Goal: Feedback & Contribution: Leave review/rating

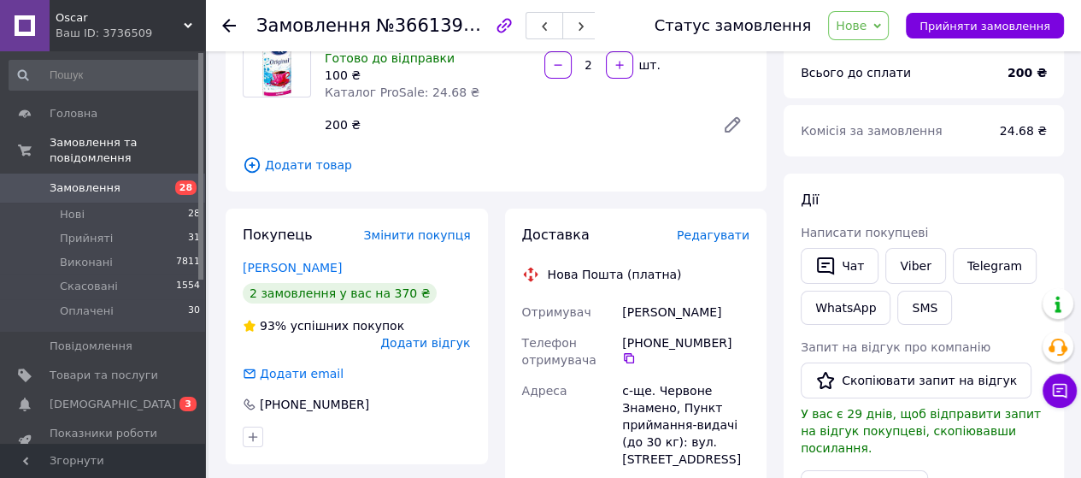
scroll to position [171, 0]
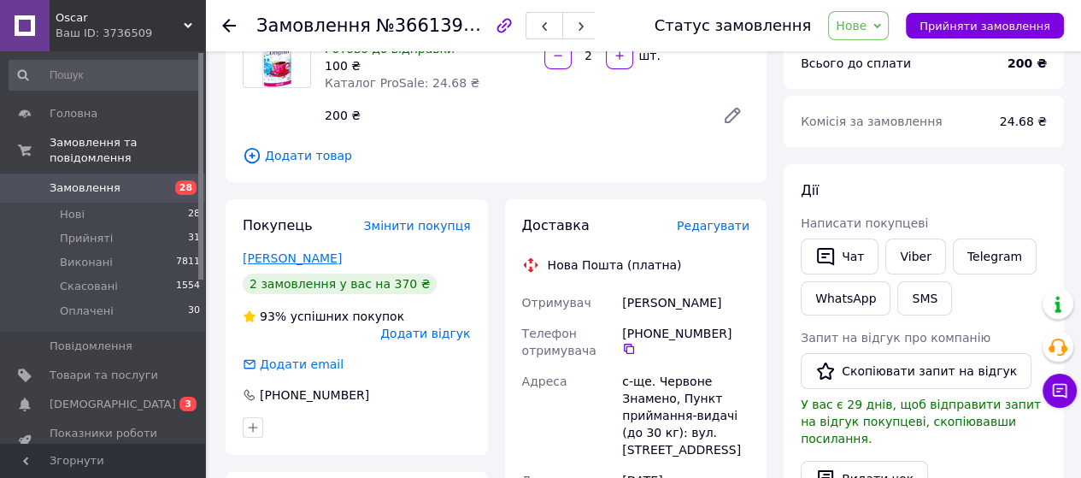
click at [299, 257] on link "Сагатова Айман" at bounding box center [292, 258] width 99 height 14
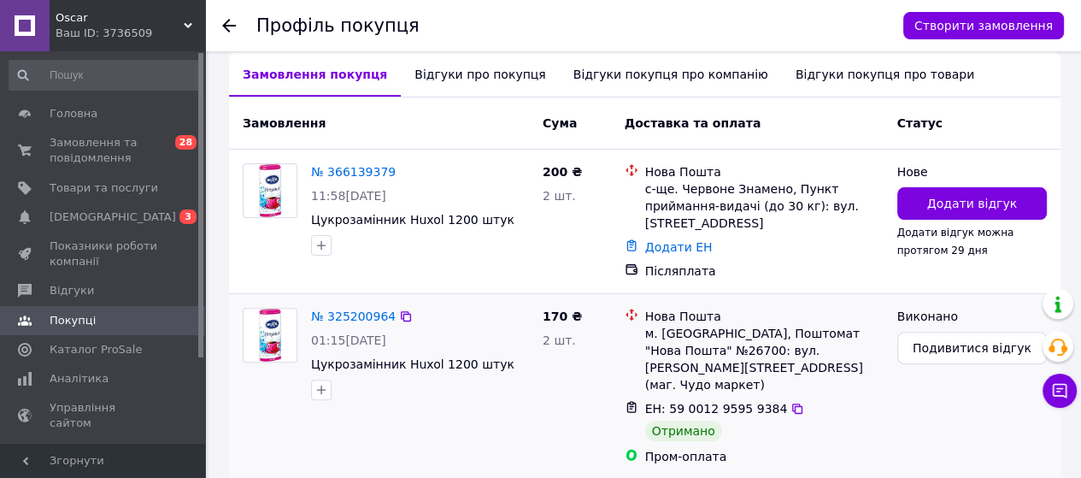
scroll to position [427, 0]
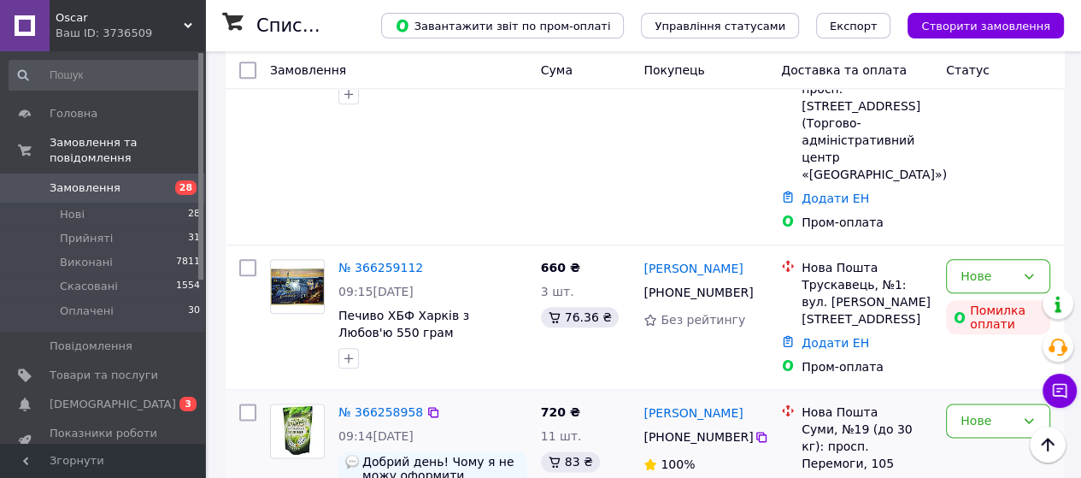
scroll to position [1623, 0]
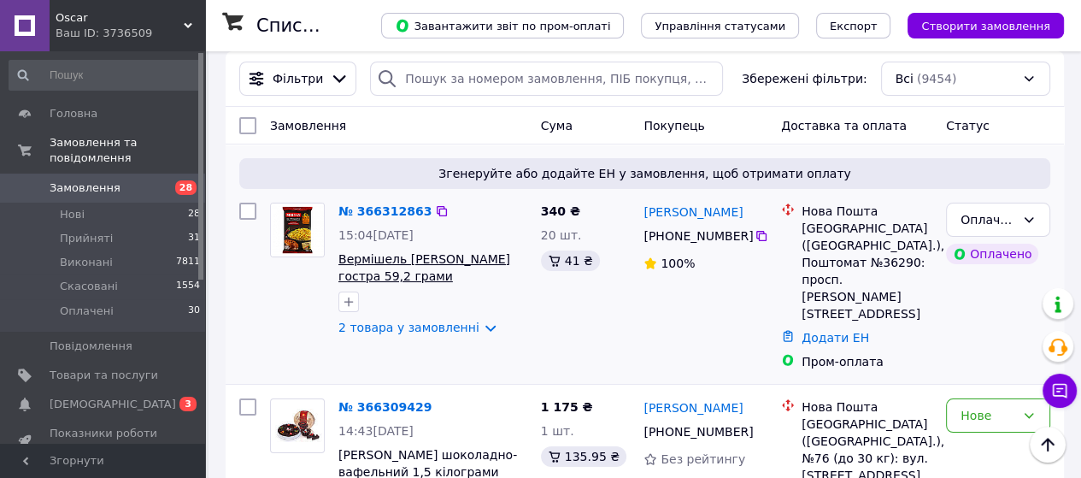
scroll to position [0, 0]
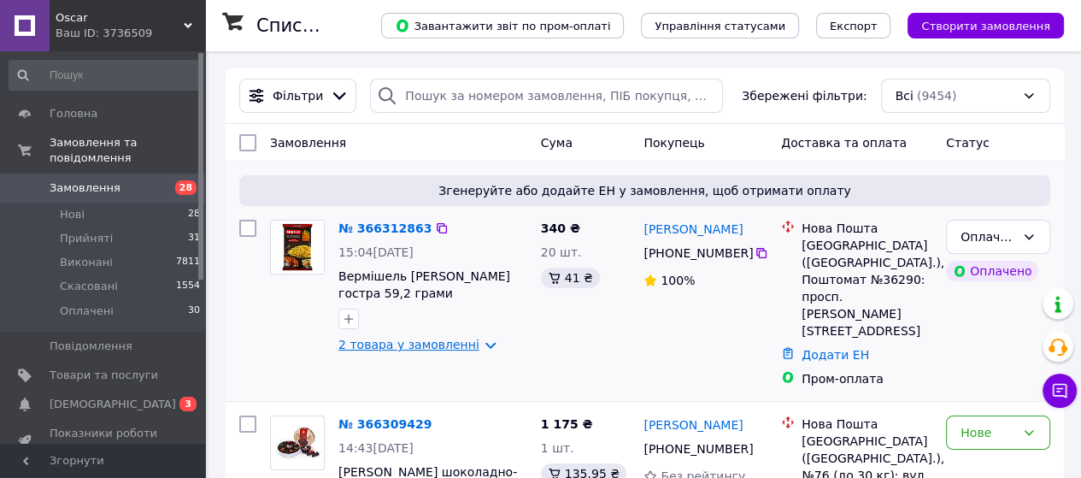
click at [471, 346] on link "2 товара у замовленні" at bounding box center [408, 344] width 141 height 14
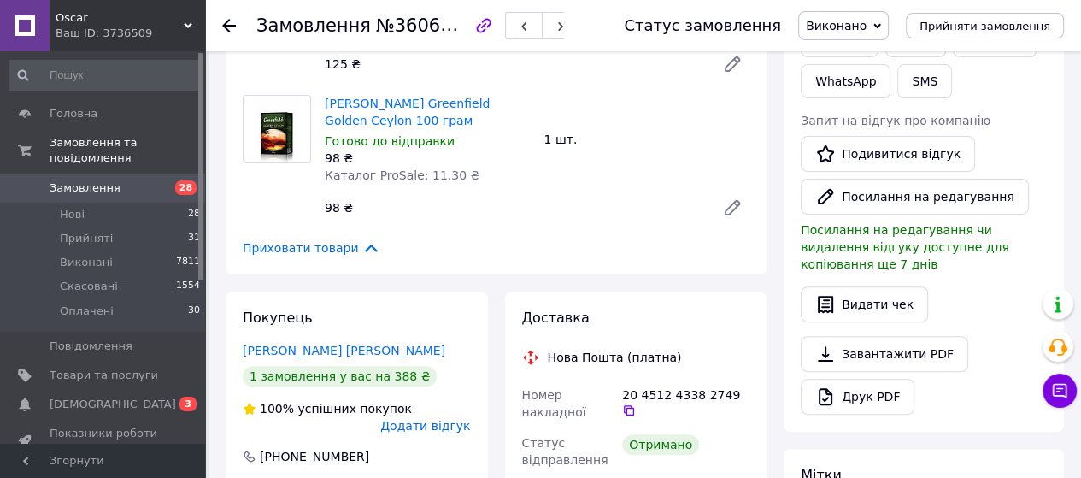
scroll to position [427, 0]
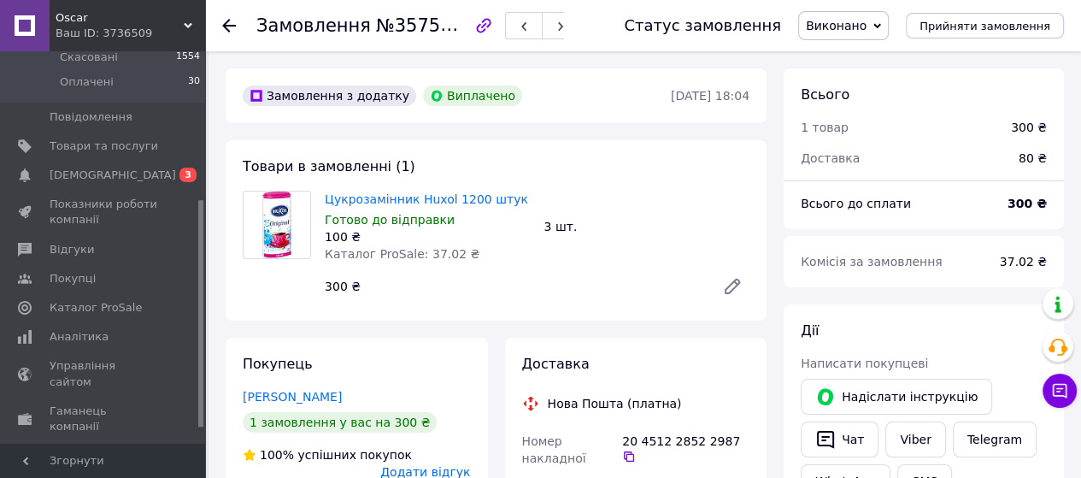
scroll to position [256, 0]
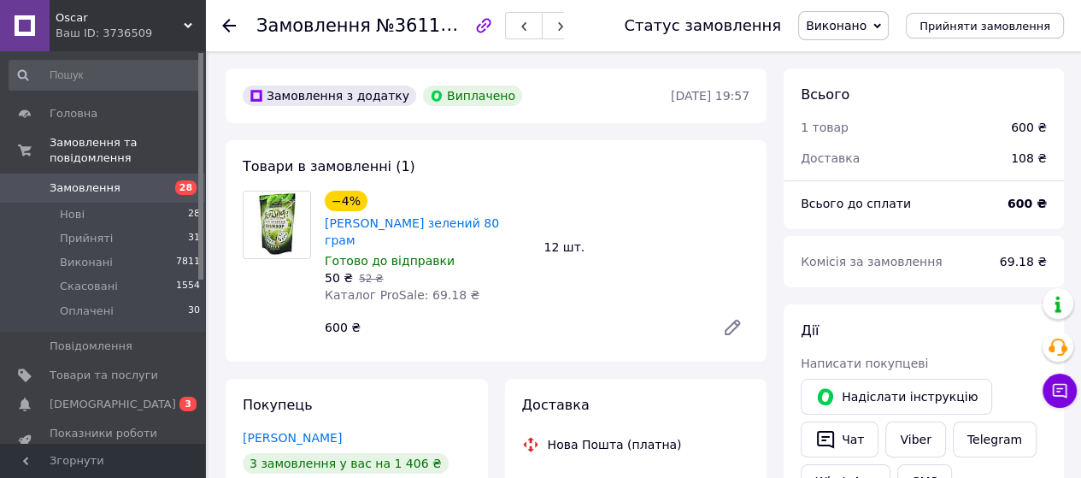
click at [230, 25] on use at bounding box center [229, 26] width 14 height 14
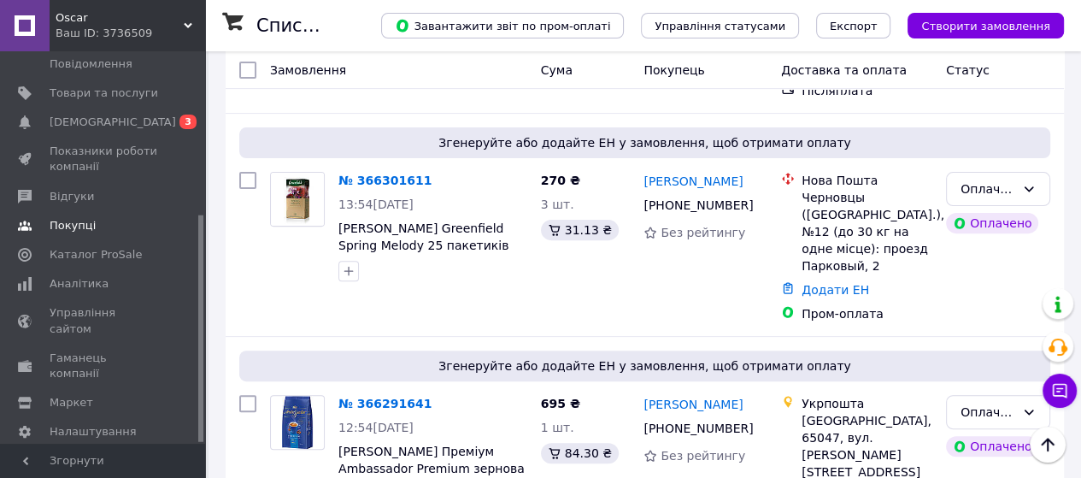
scroll to position [427, 0]
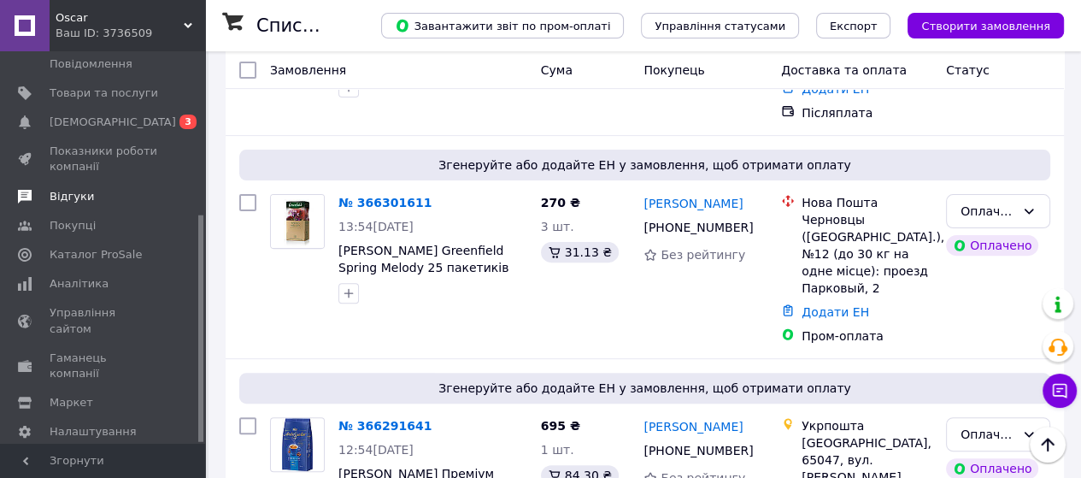
click at [92, 189] on span "Відгуки" at bounding box center [104, 196] width 108 height 15
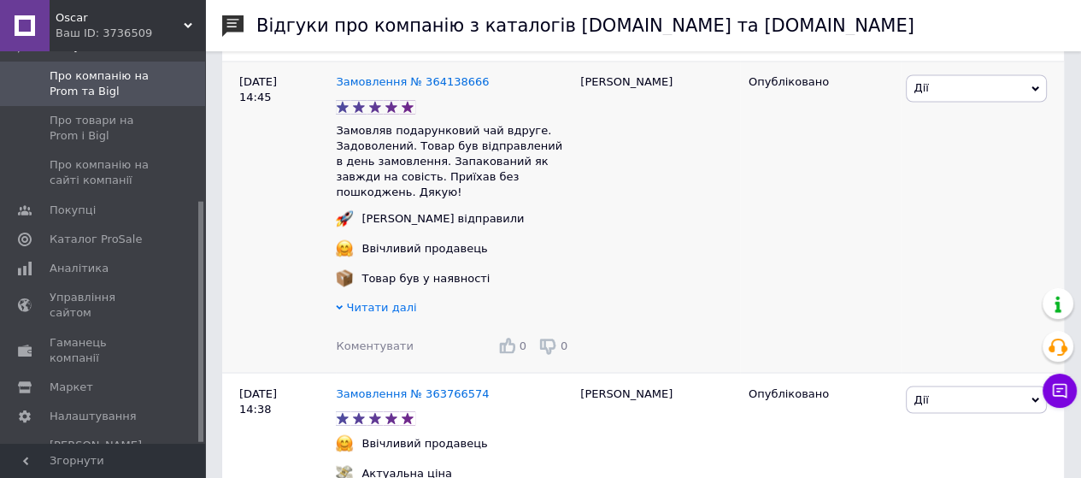
scroll to position [7896, 0]
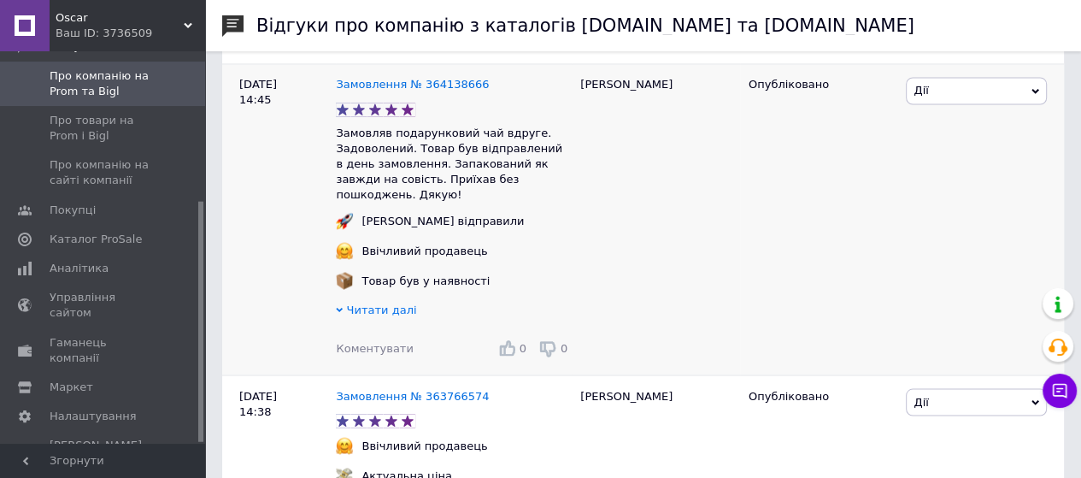
drag, startPoint x: 383, startPoint y: 151, endPoint x: 308, endPoint y: 222, distance: 103.3
click at [296, 229] on div "30.09.25 14:45" at bounding box center [279, 218] width 114 height 311
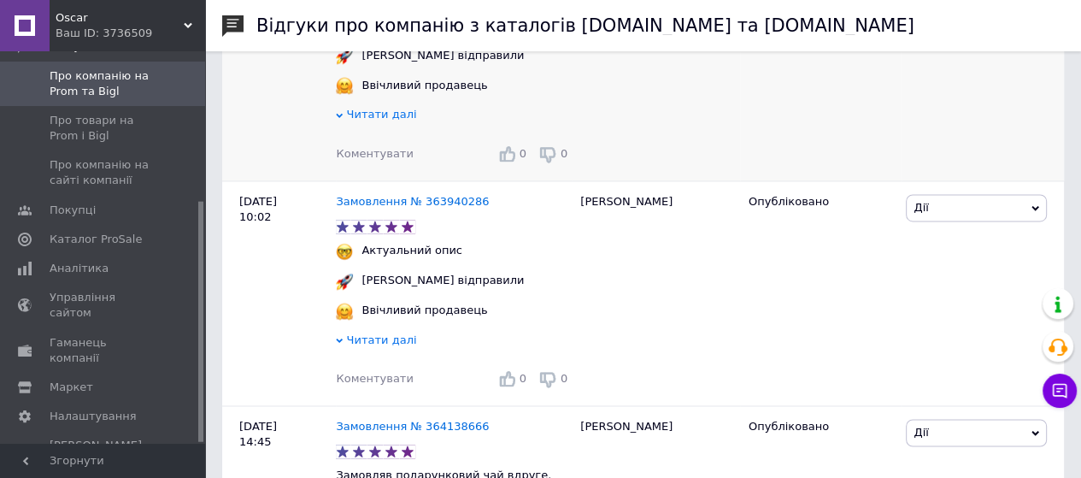
scroll to position [7469, 0]
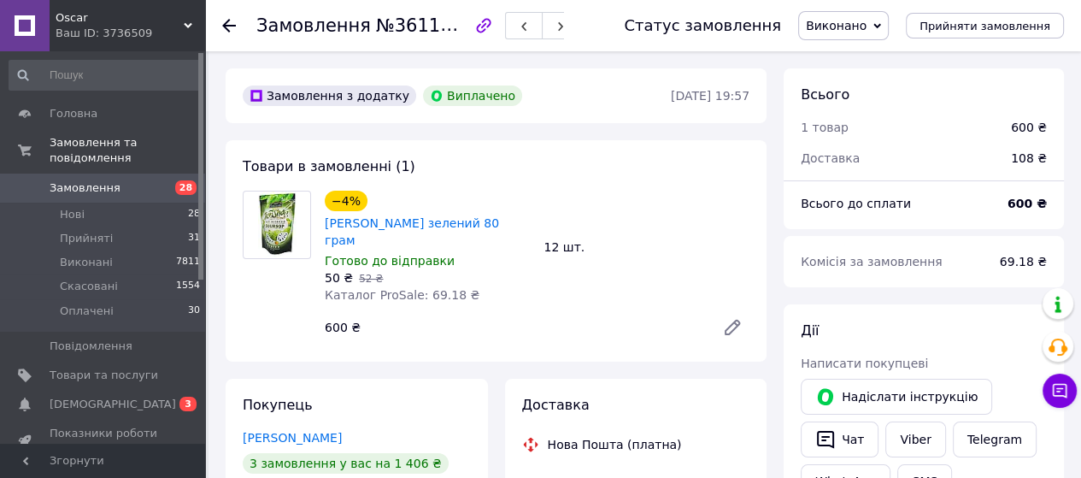
scroll to position [513, 0]
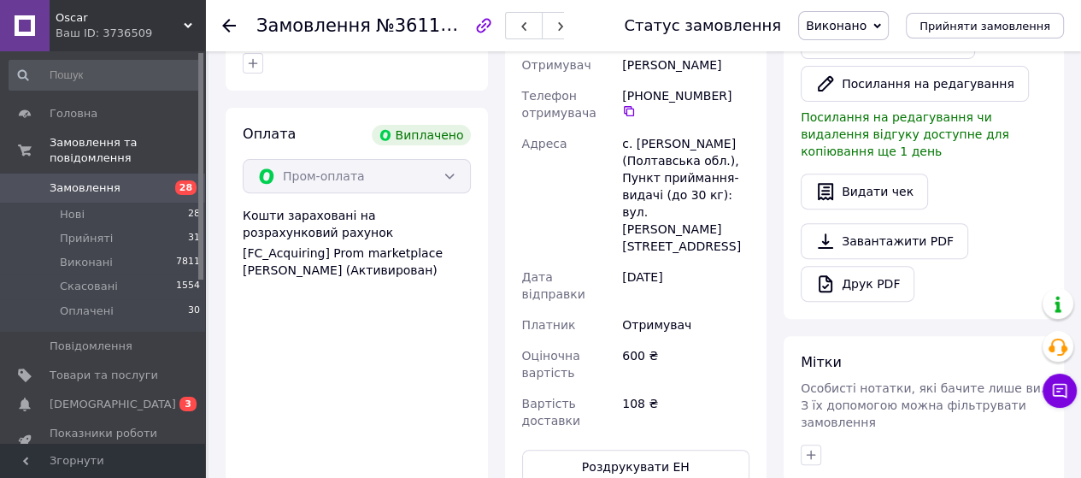
click at [433, 7] on span "Додати відгук" at bounding box center [425, 0] width 90 height 14
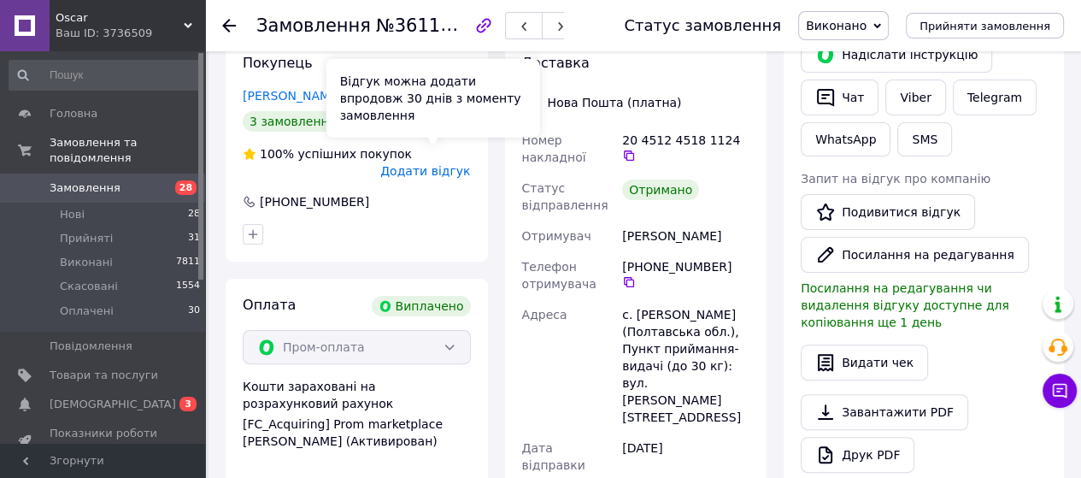
scroll to position [79, 0]
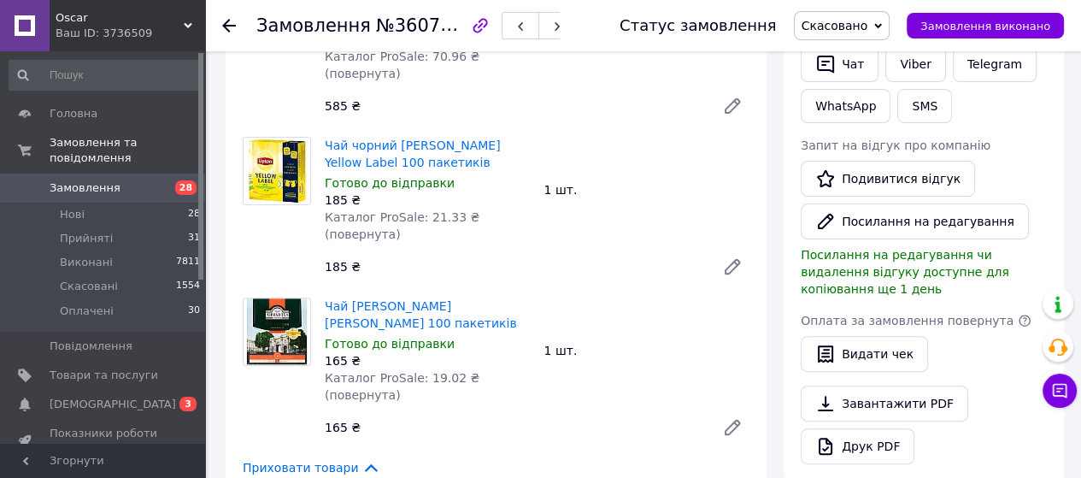
scroll to position [854, 0]
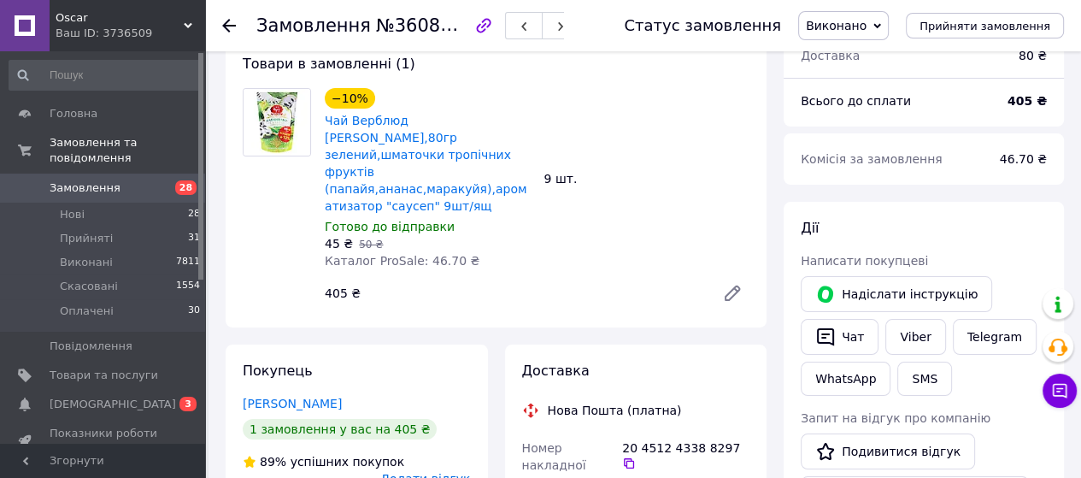
scroll to position [256, 0]
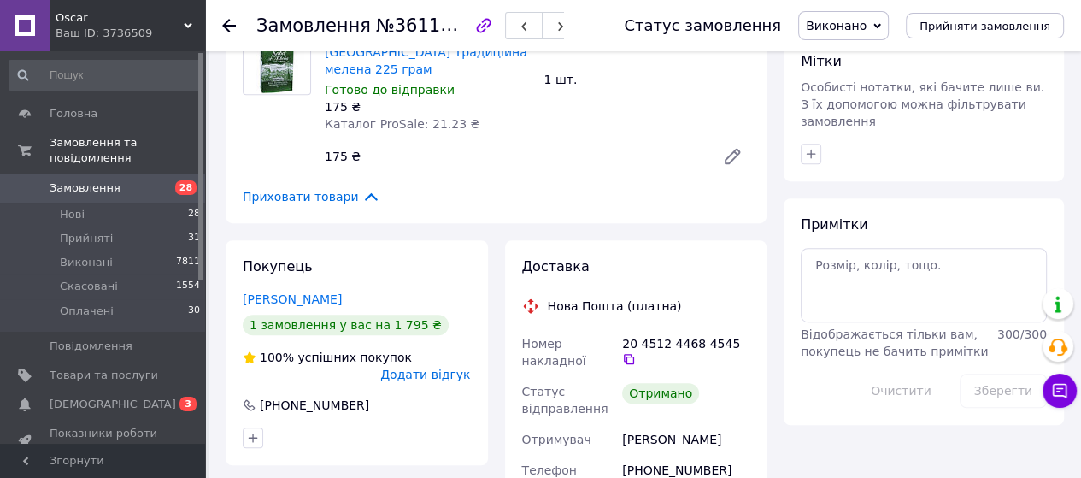
scroll to position [854, 0]
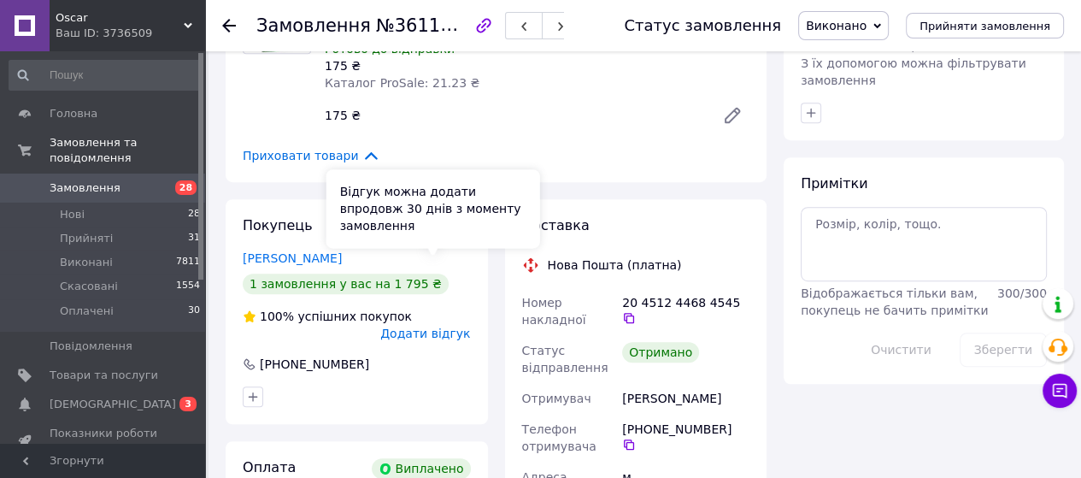
click at [454, 326] on span "Додати відгук" at bounding box center [425, 333] width 90 height 14
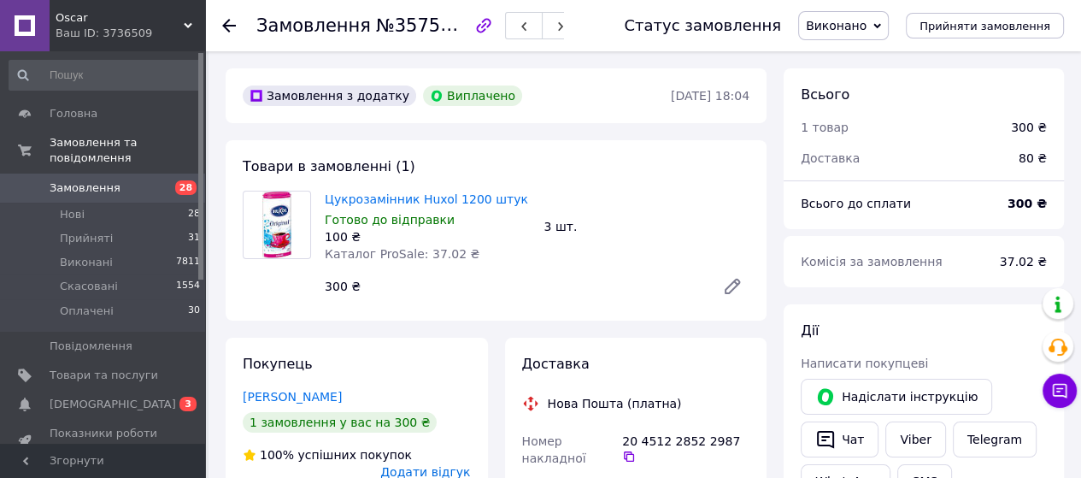
scroll to position [130, 0]
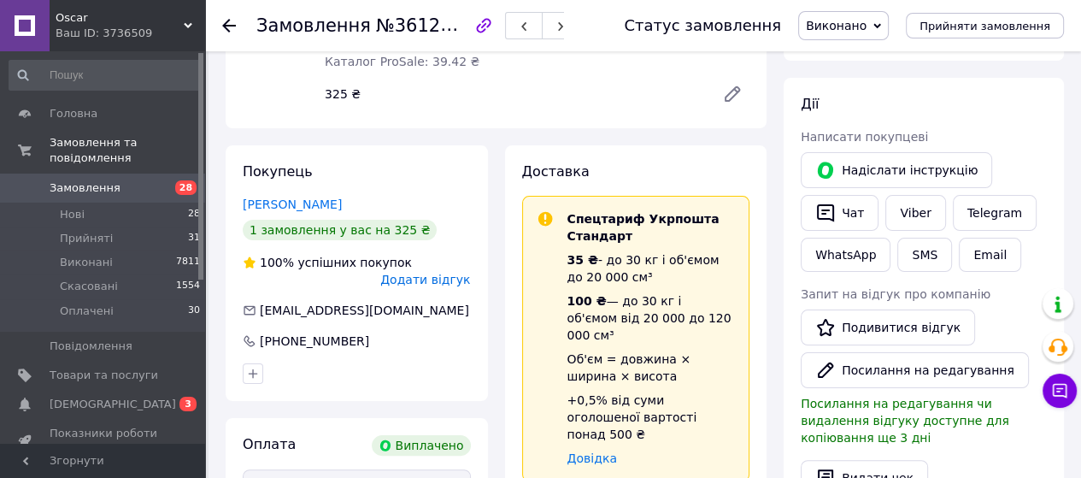
scroll to position [256, 0]
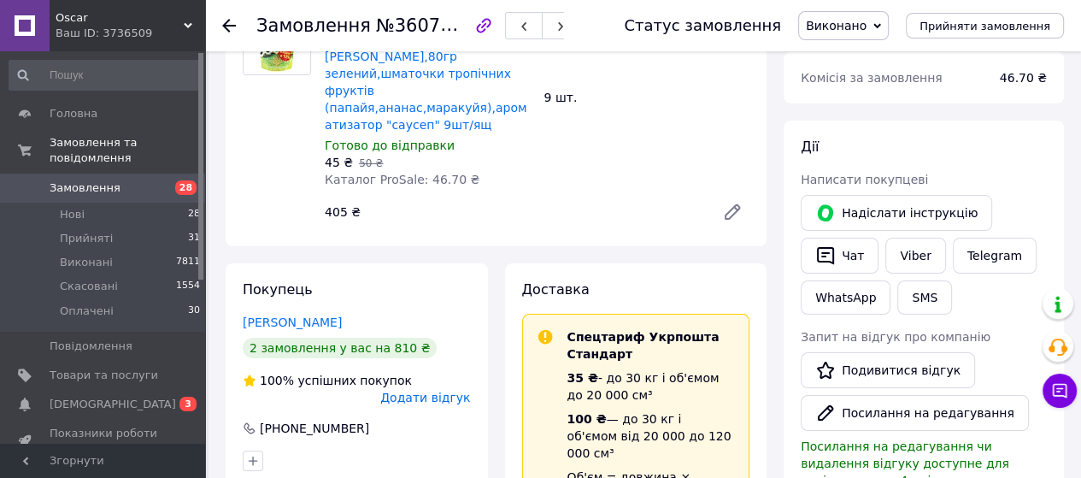
scroll to position [256, 0]
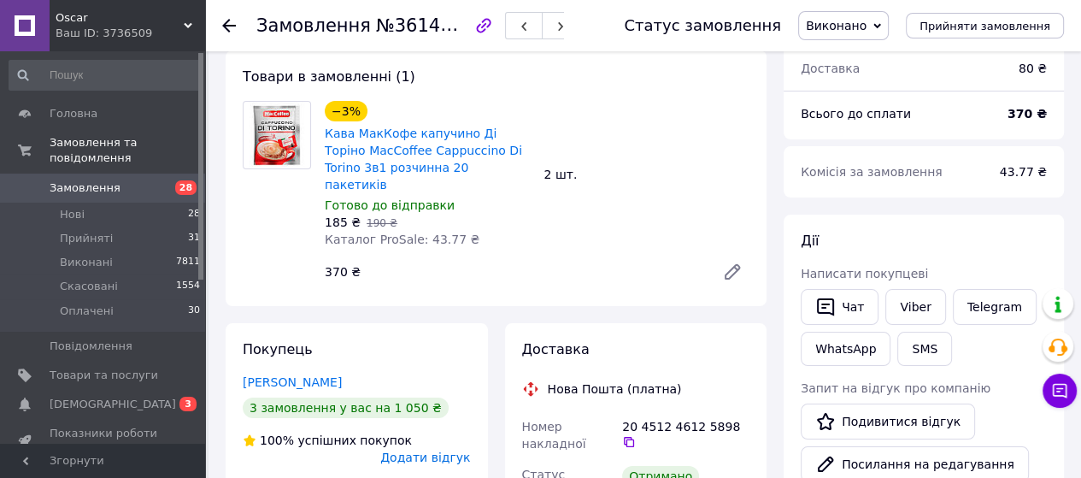
scroll to position [256, 0]
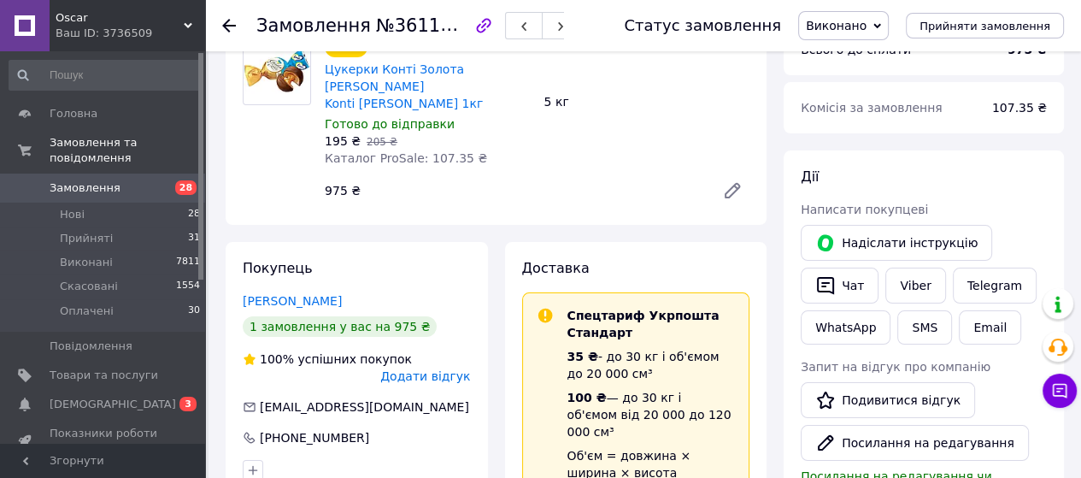
scroll to position [256, 0]
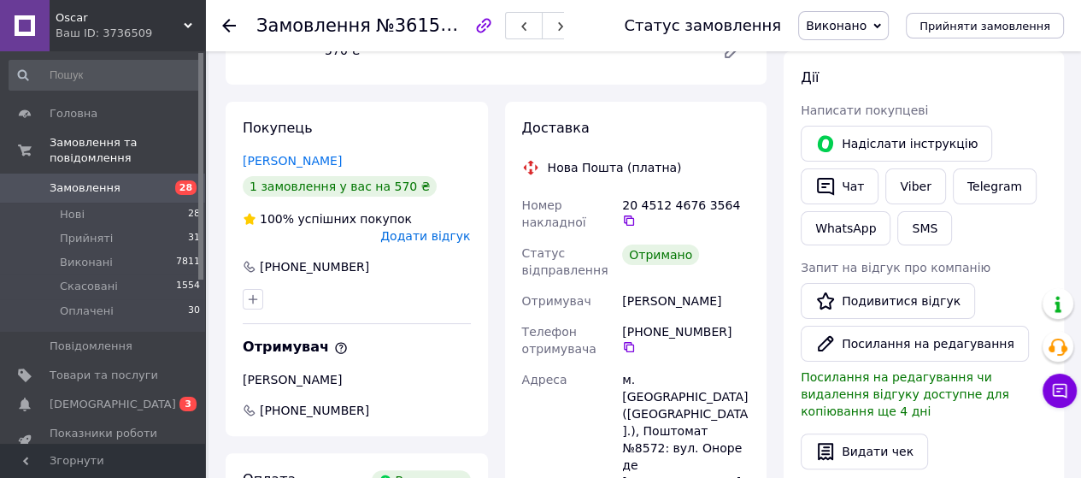
scroll to position [256, 0]
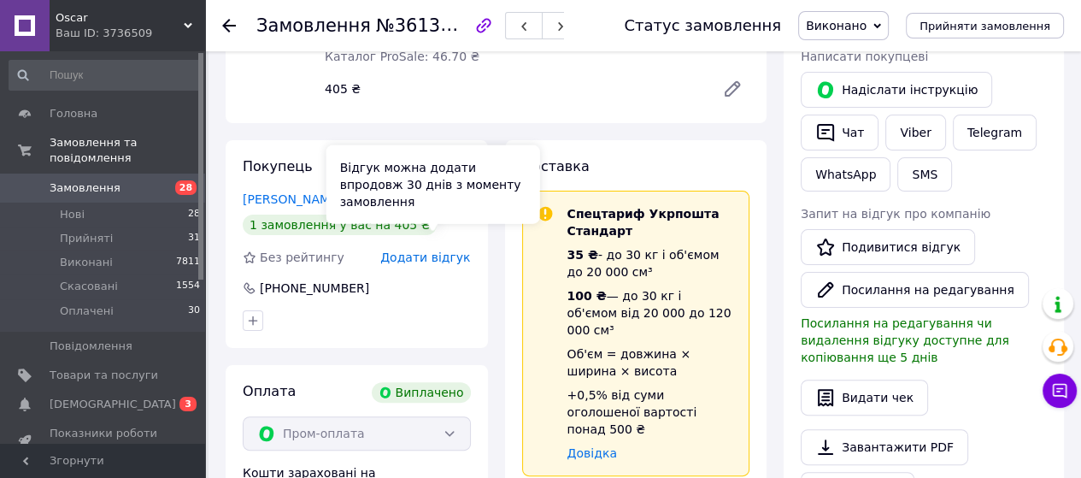
scroll to position [342, 0]
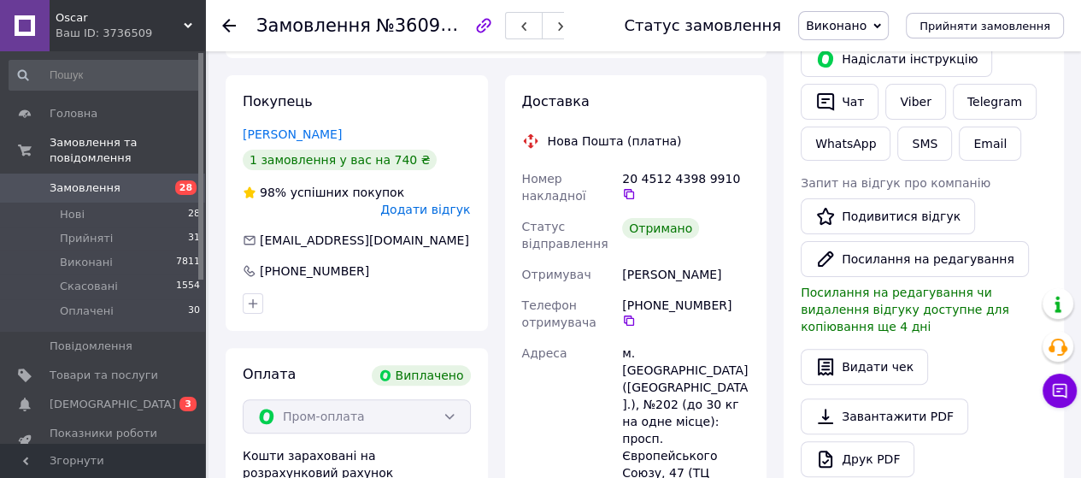
scroll to position [342, 0]
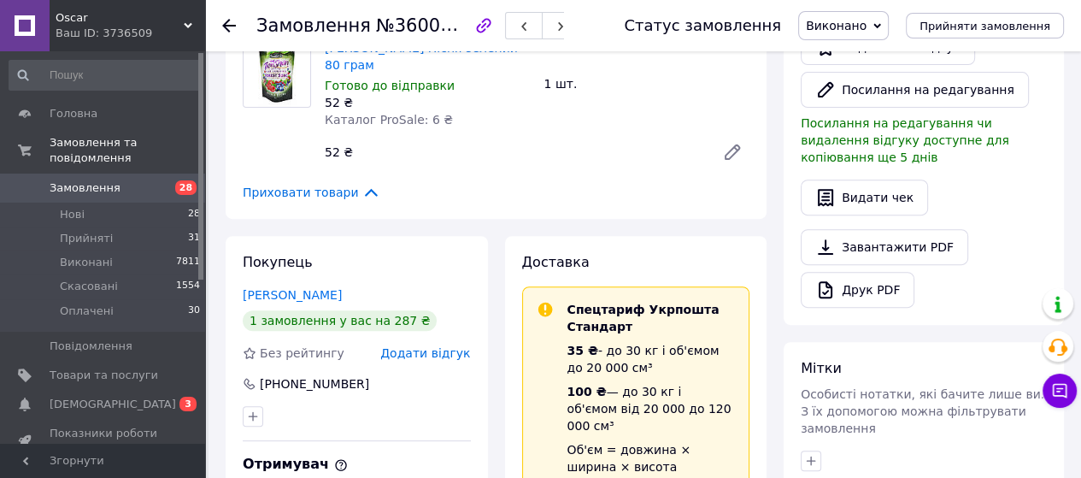
scroll to position [598, 0]
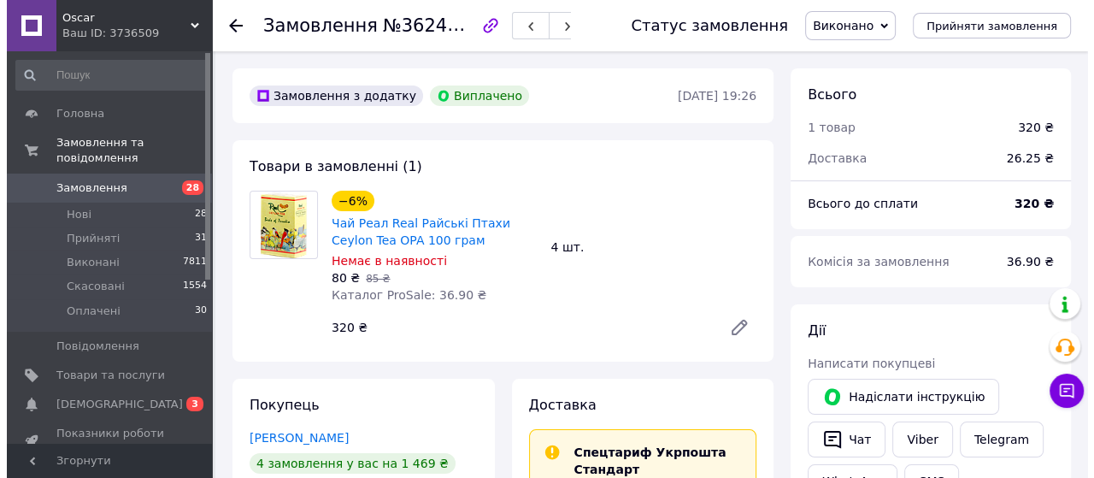
scroll to position [342, 0]
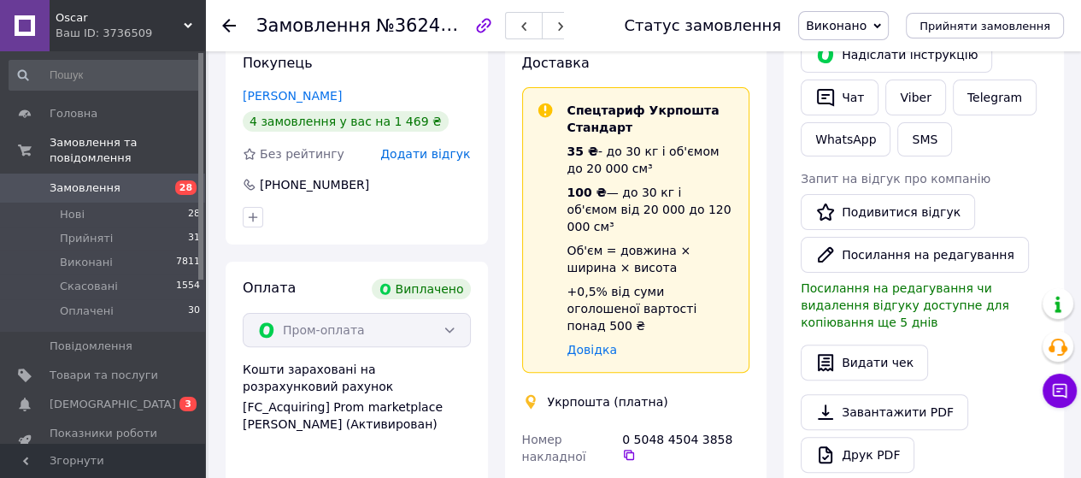
click at [433, 152] on span "Додати відгук" at bounding box center [425, 154] width 90 height 14
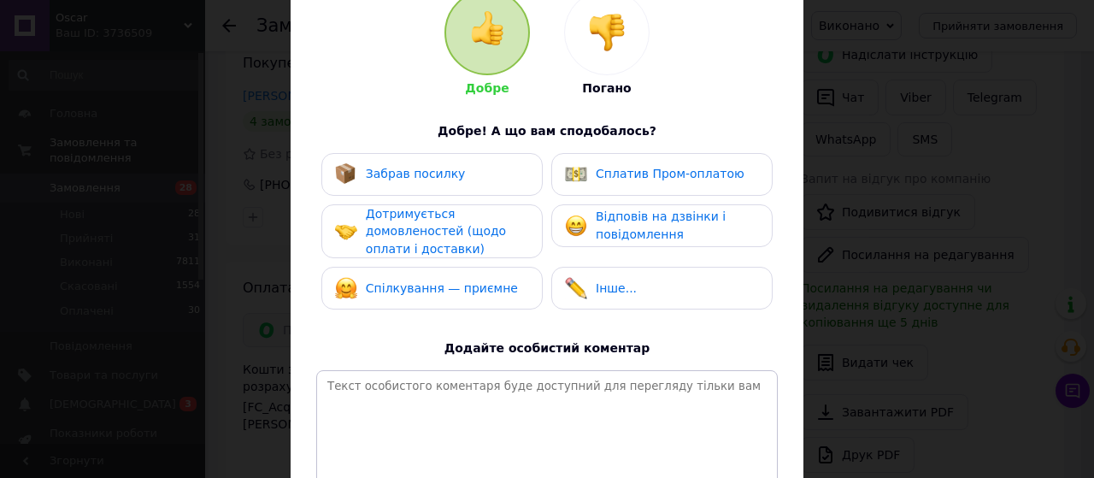
scroll to position [256, 0]
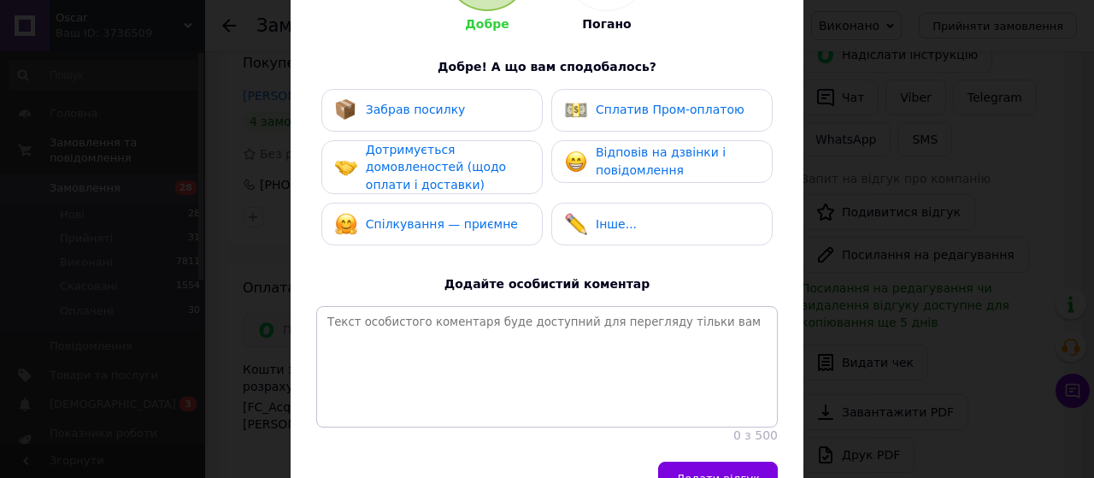
click at [441, 221] on span "Спілкування — приємне" at bounding box center [442, 224] width 152 height 14
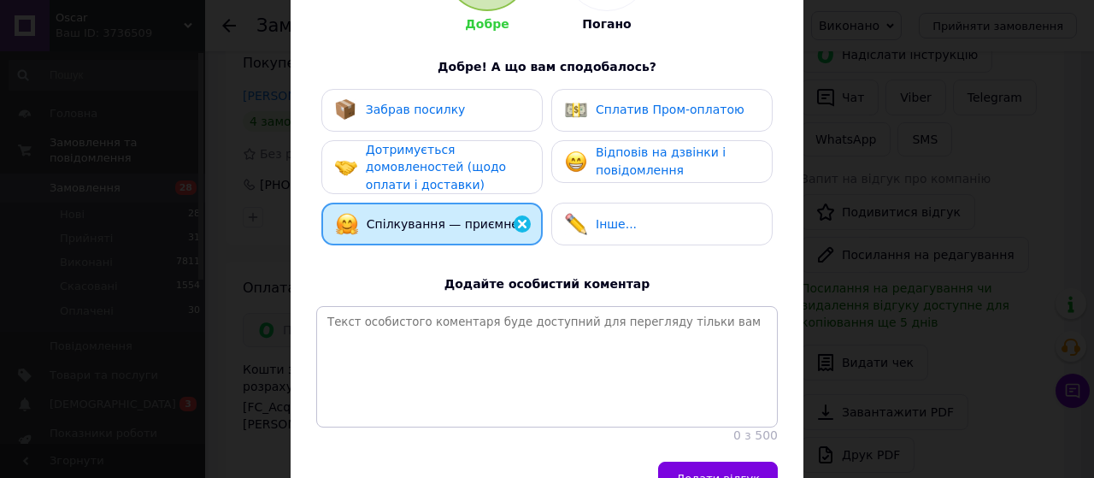
click at [451, 153] on div "Дотримується домовленостей (щодо оплати і доставки)" at bounding box center [447, 167] width 162 height 53
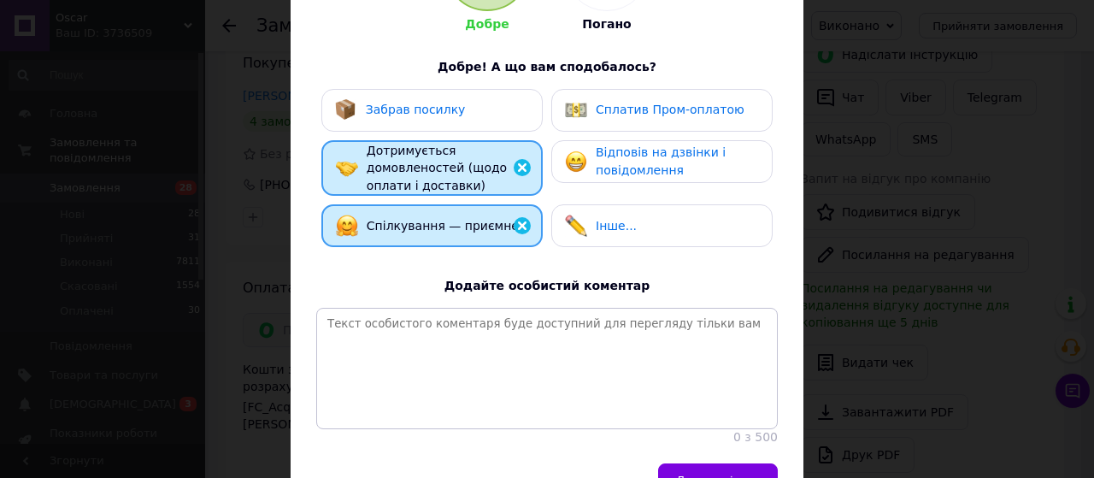
click at [444, 93] on div "Забрав посилку" at bounding box center [431, 110] width 221 height 43
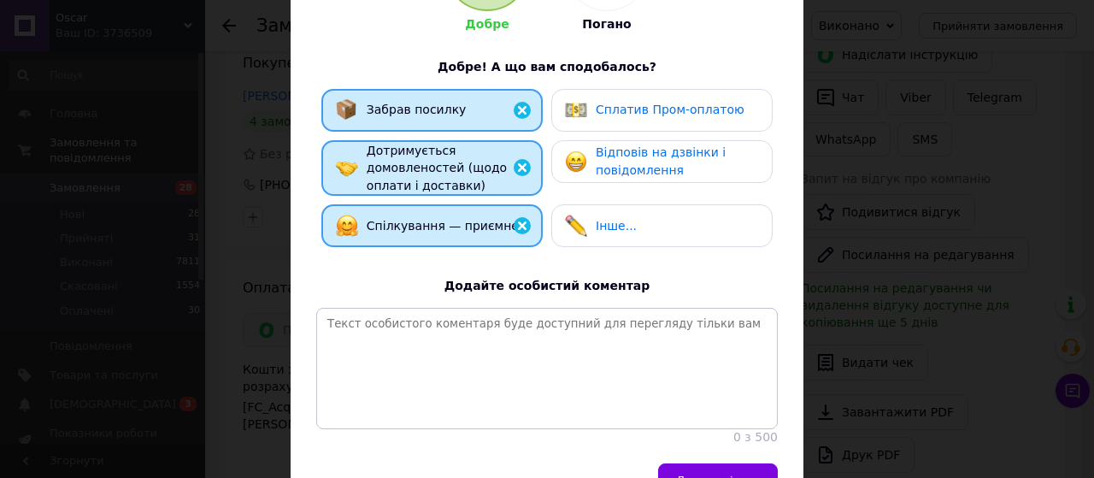
click at [660, 113] on span "Сплатив Пром-оплатою" at bounding box center [669, 110] width 149 height 14
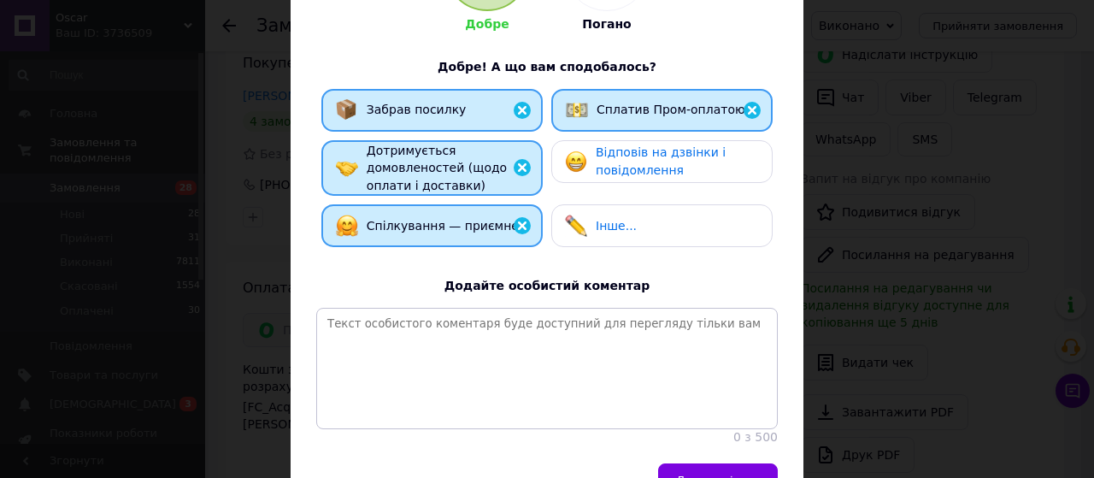
click at [640, 169] on span "Відповів на дзвінки і повідомлення" at bounding box center [660, 161] width 130 height 32
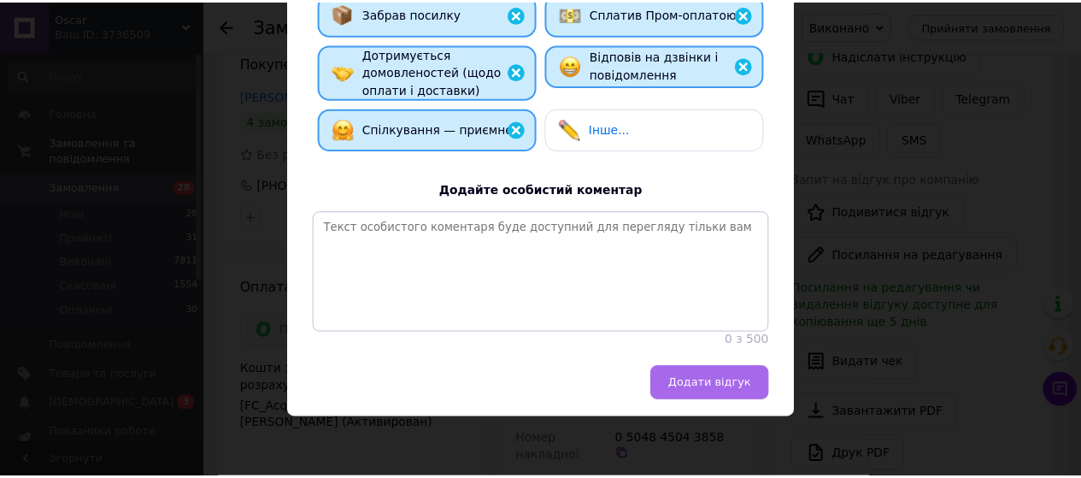
scroll to position [368, 0]
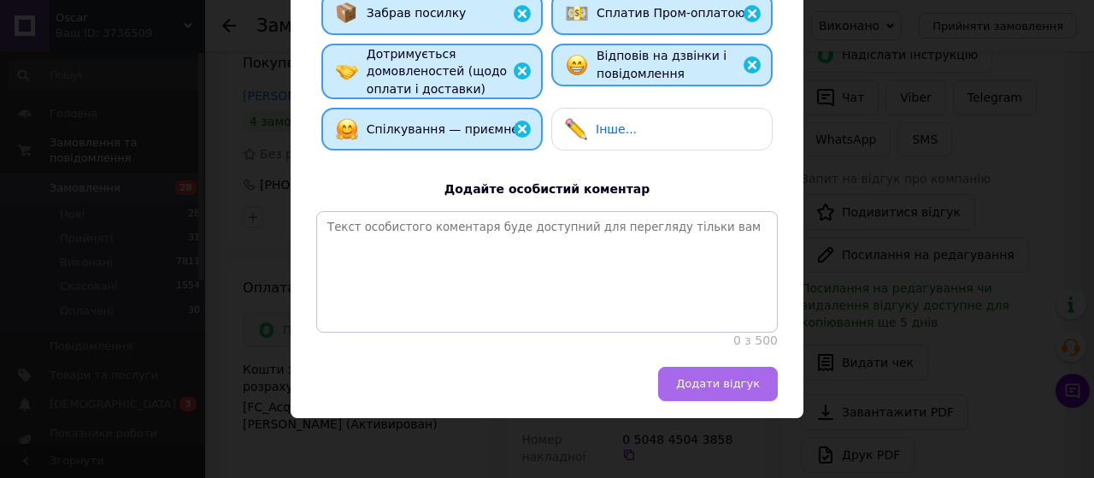
click at [730, 384] on span "Додати відгук" at bounding box center [718, 383] width 84 height 13
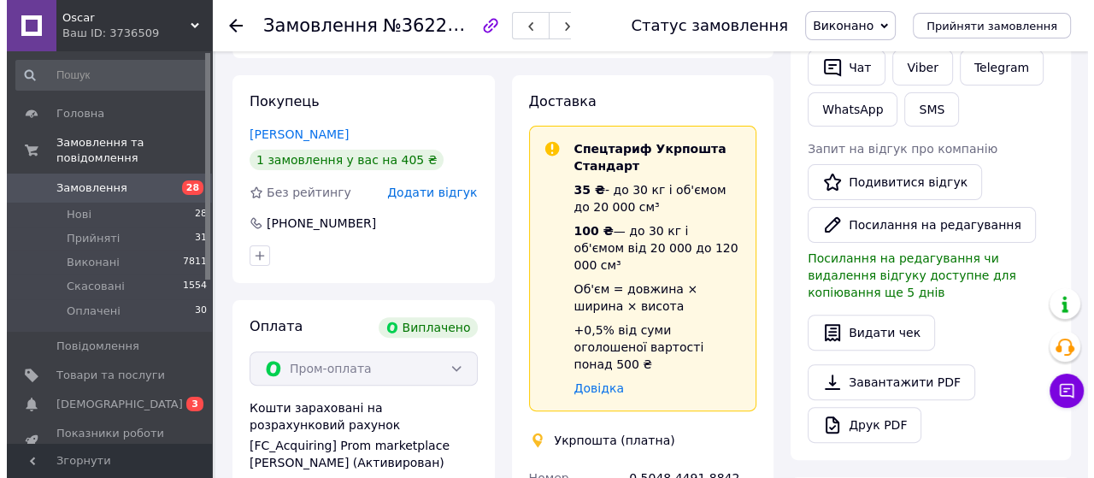
scroll to position [342, 0]
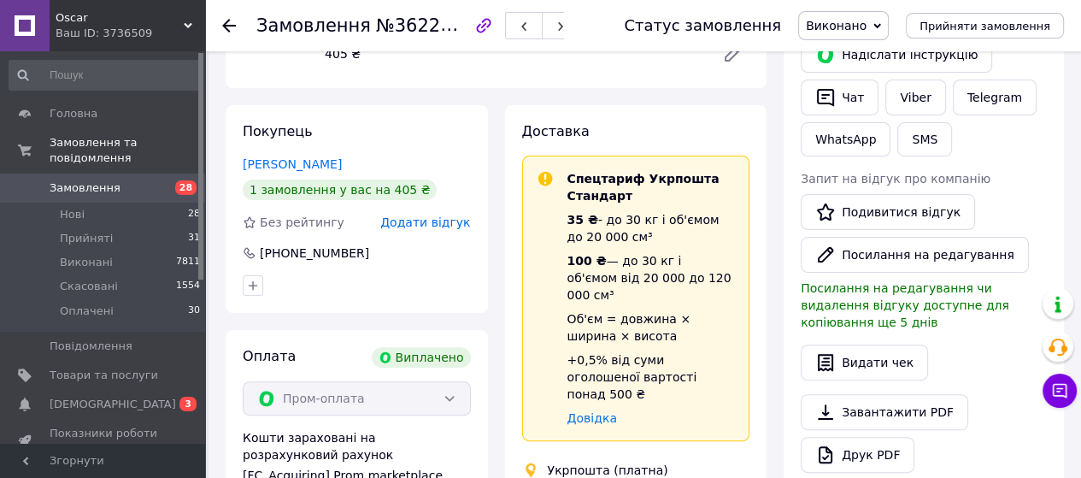
click at [412, 215] on span "Додати відгук" at bounding box center [425, 222] width 90 height 14
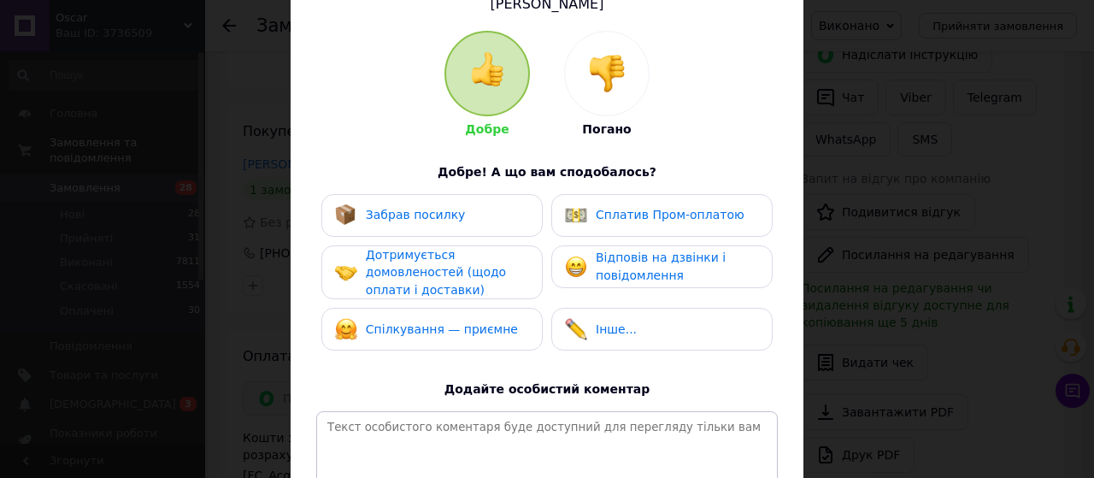
scroll to position [256, 0]
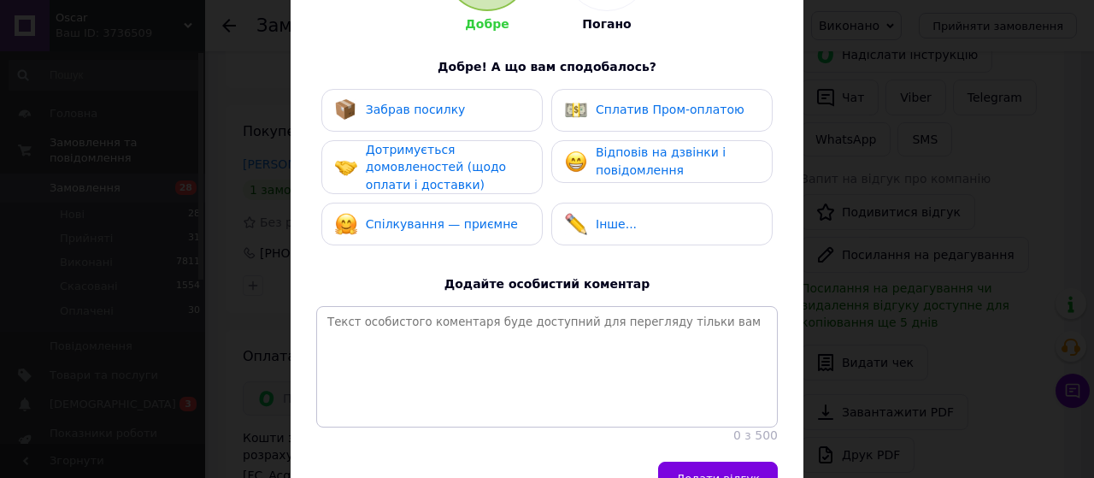
click at [459, 220] on span "Спілкування — приємне" at bounding box center [442, 224] width 152 height 14
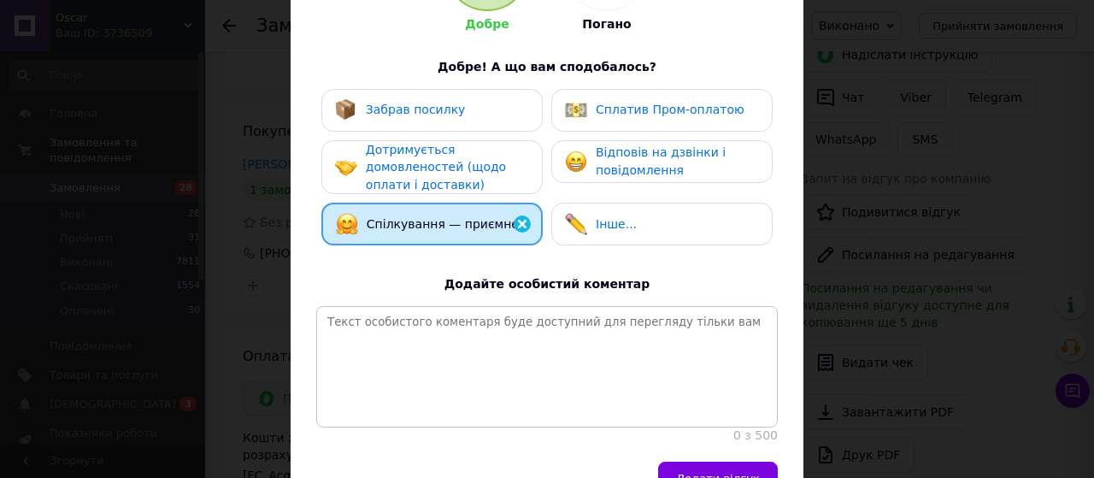
click at [446, 153] on div "Дотримується домовленостей (щодо оплати і доставки)" at bounding box center [447, 167] width 162 height 53
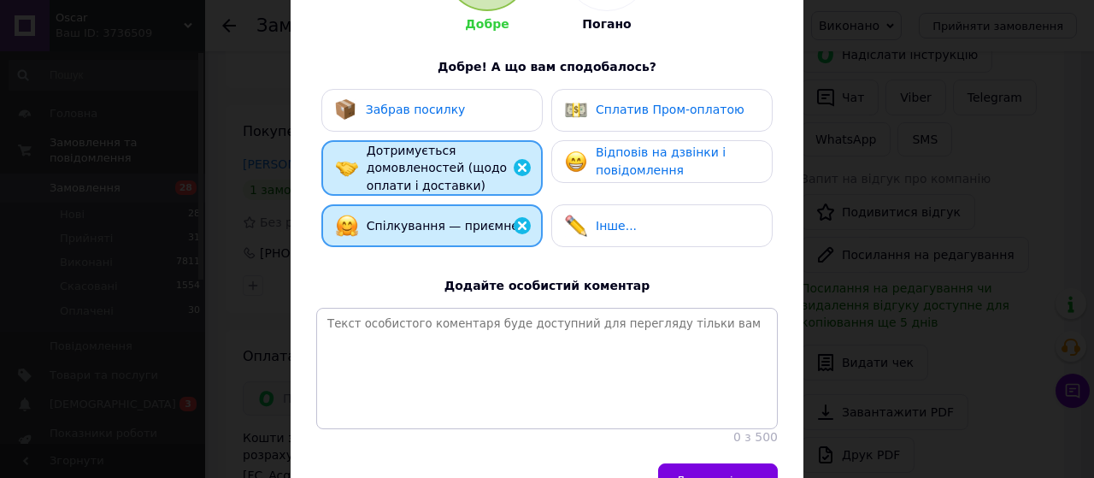
click at [446, 112] on span "Забрав посилку" at bounding box center [416, 110] width 100 height 14
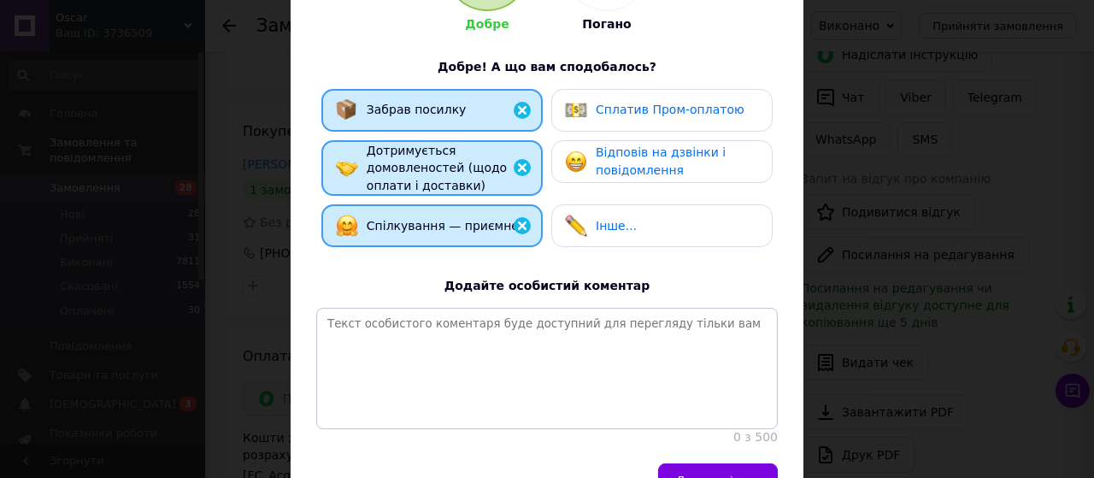
click at [633, 110] on span "Сплатив Пром-оплатою" at bounding box center [669, 110] width 149 height 14
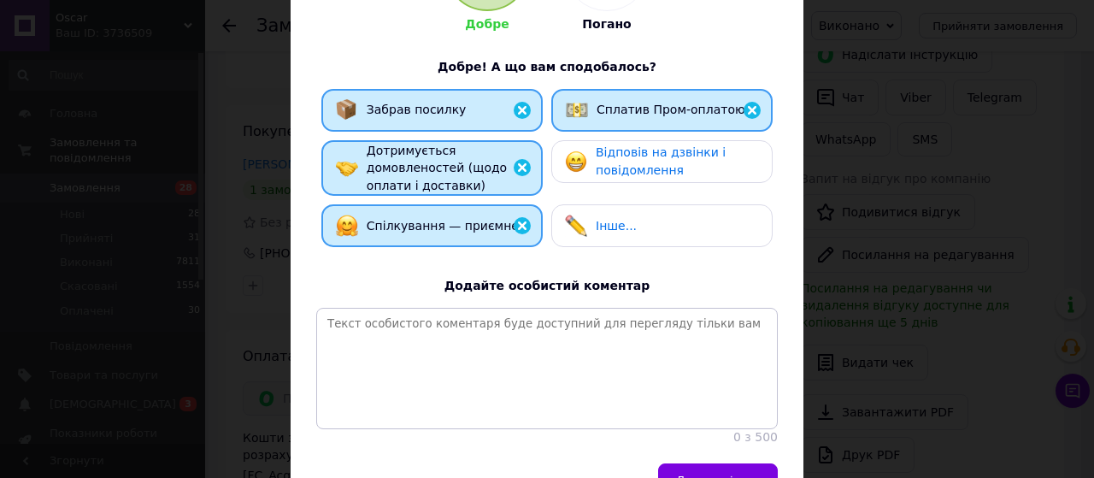
click at [632, 160] on div "Відповів на дзвінки і повідомлення" at bounding box center [676, 161] width 162 height 35
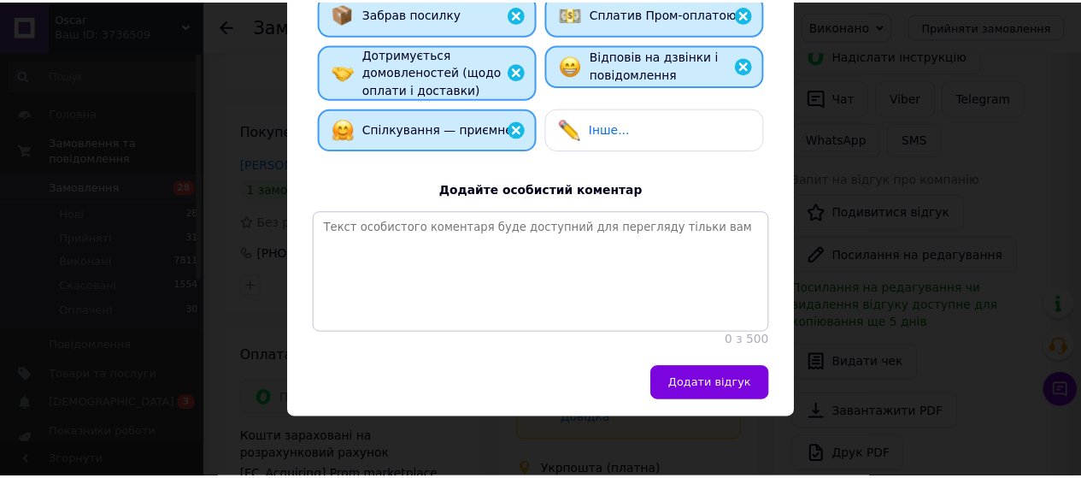
scroll to position [368, 0]
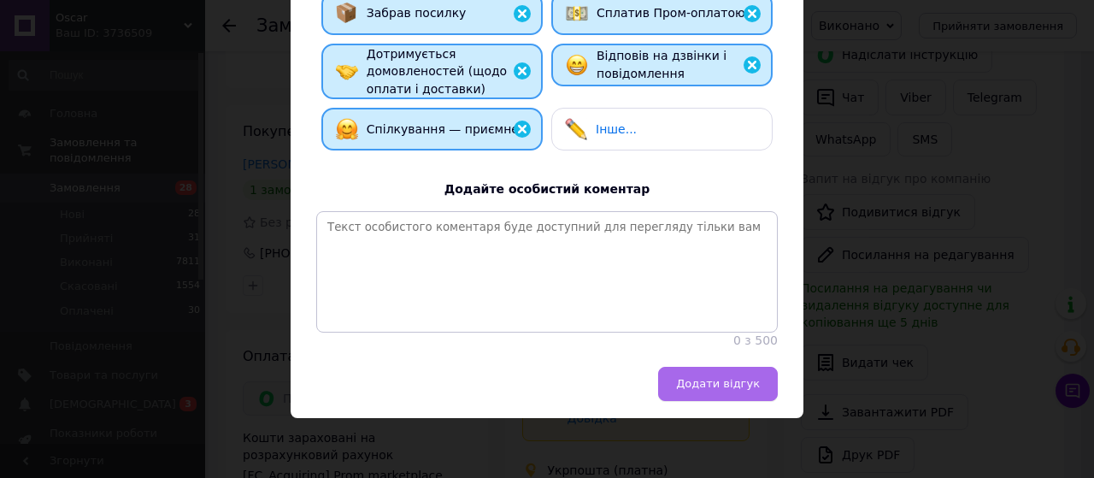
click at [713, 385] on span "Додати відгук" at bounding box center [718, 383] width 84 height 13
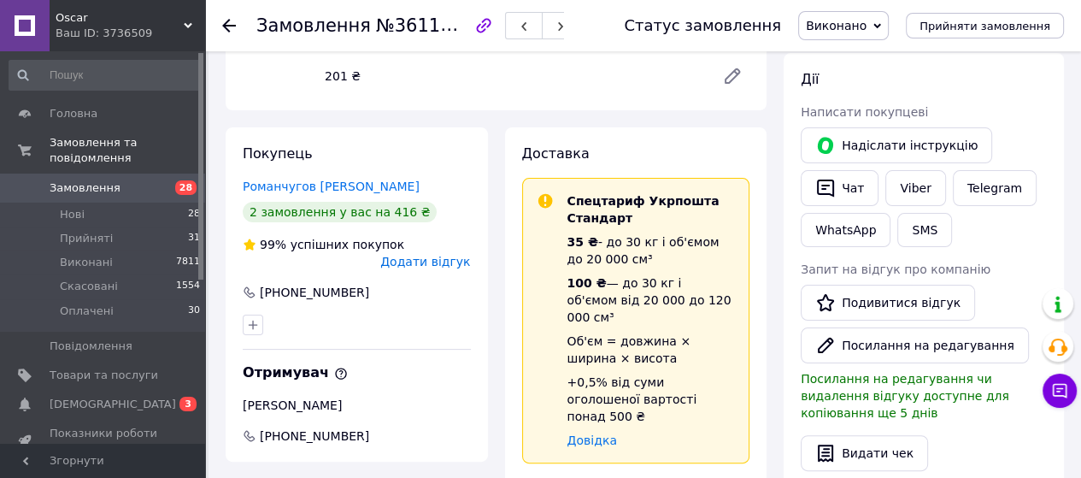
scroll to position [256, 0]
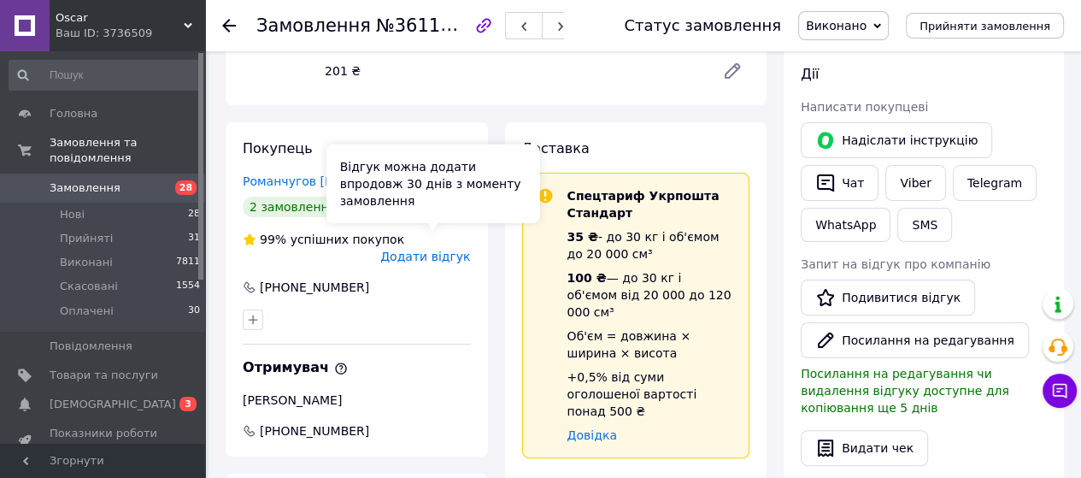
click at [446, 249] on span "Додати відгук" at bounding box center [425, 256] width 90 height 14
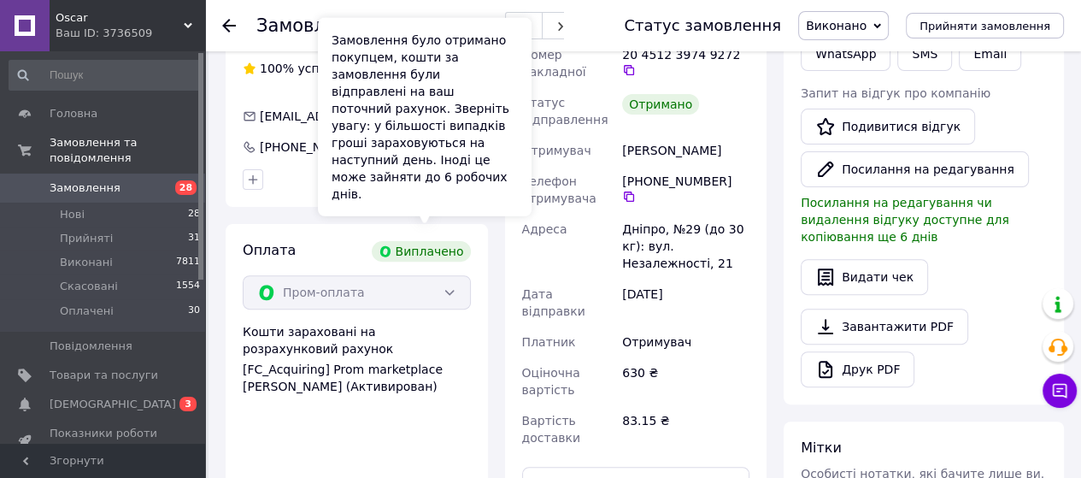
scroll to position [342, 0]
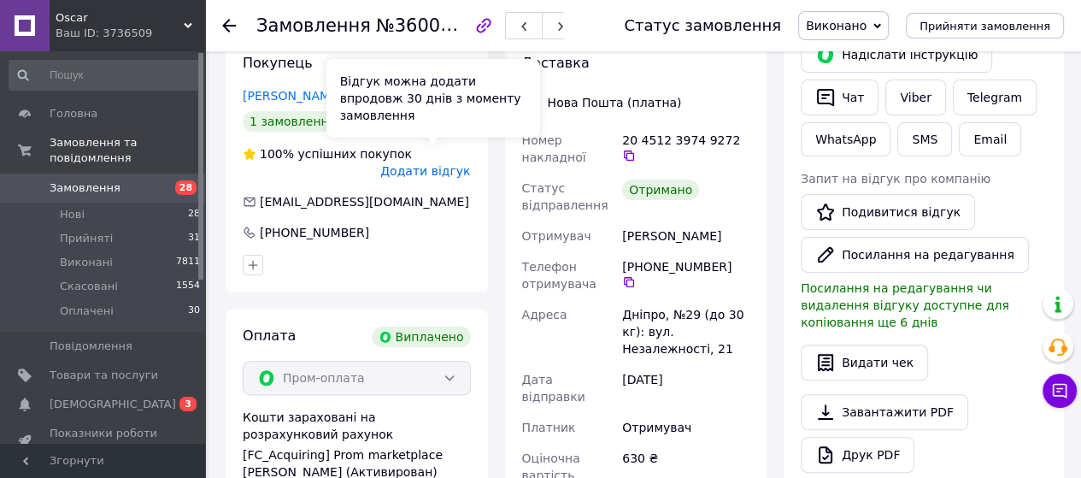
click at [439, 164] on span "Додати відгук" at bounding box center [425, 171] width 90 height 14
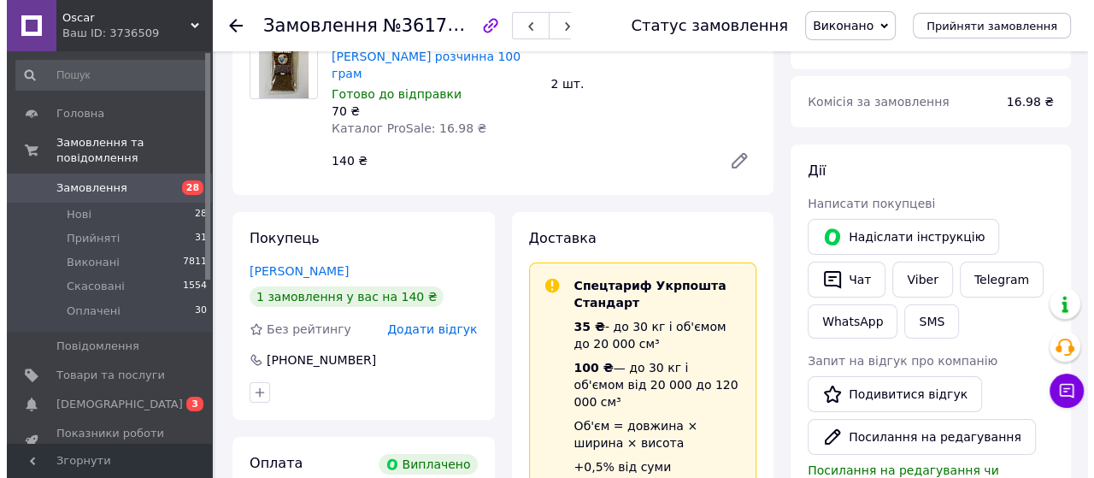
scroll to position [171, 0]
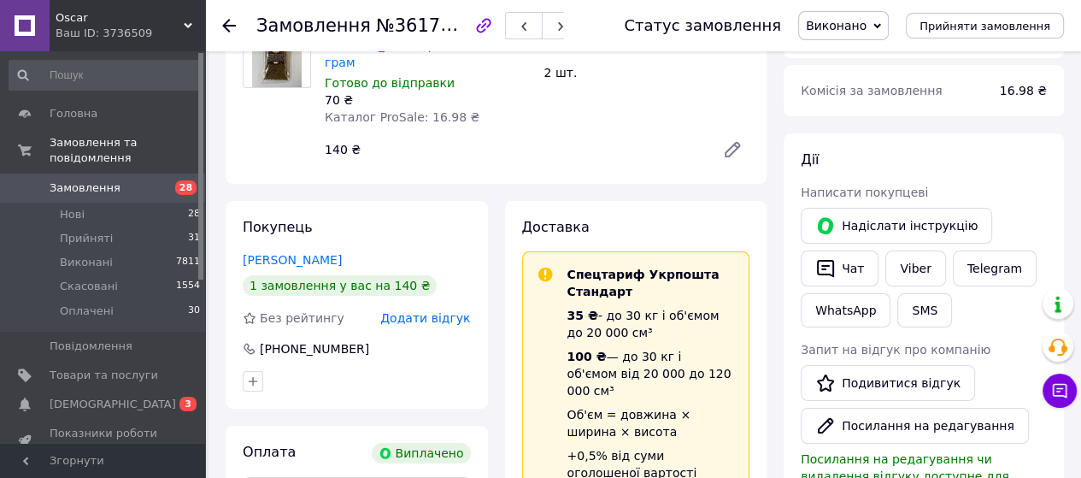
click at [439, 311] on span "Додати відгук" at bounding box center [425, 318] width 90 height 14
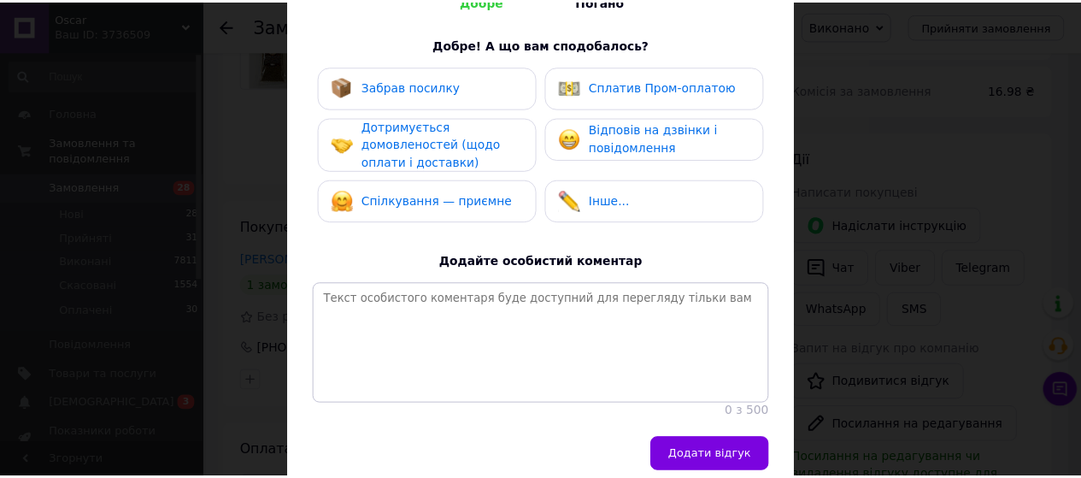
scroll to position [342, 0]
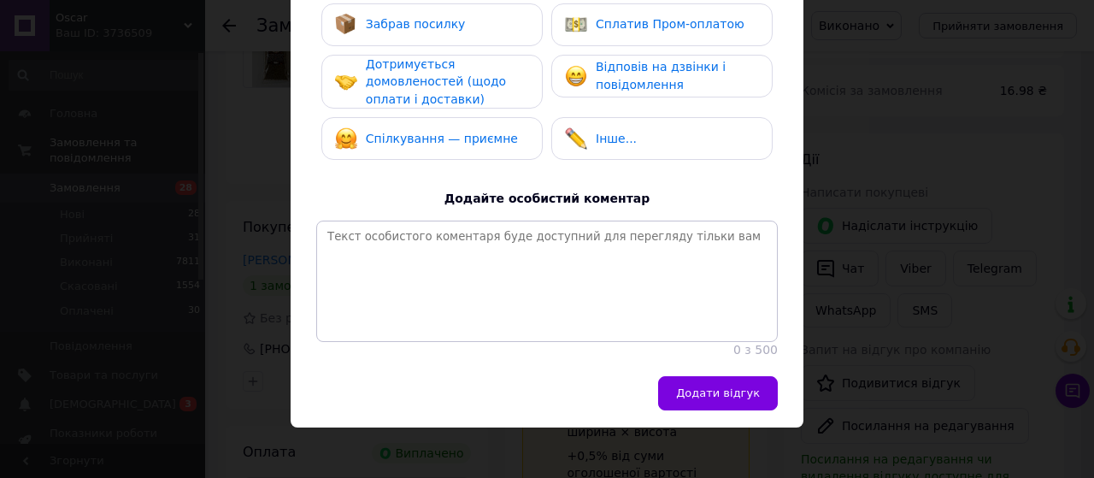
drag, startPoint x: 419, startPoint y: 144, endPoint x: 431, endPoint y: 103, distance: 41.7
click at [419, 143] on span "Спілкування — приємне" at bounding box center [442, 139] width 152 height 14
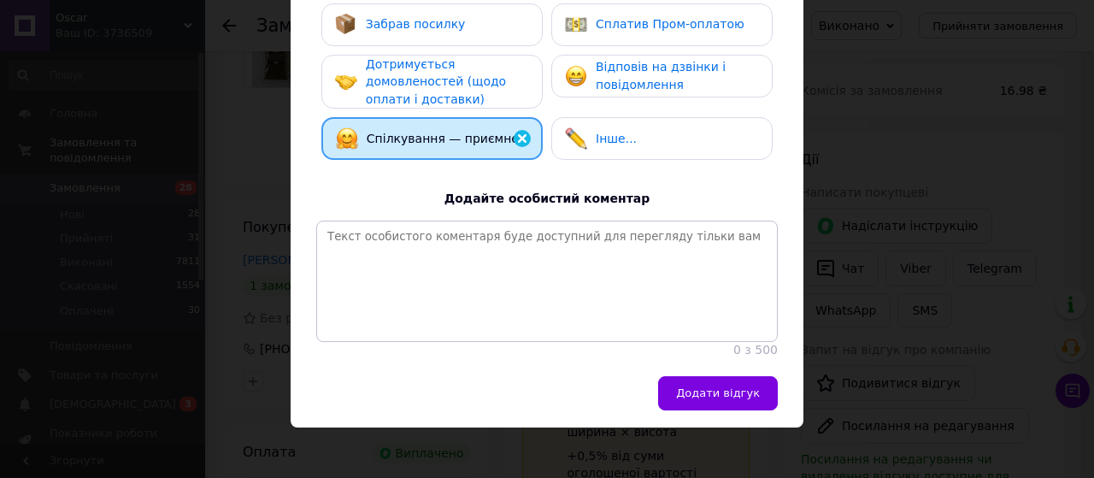
click at [437, 86] on span "Дотримується домовленостей (щодо оплати і доставки)" at bounding box center [436, 81] width 140 height 49
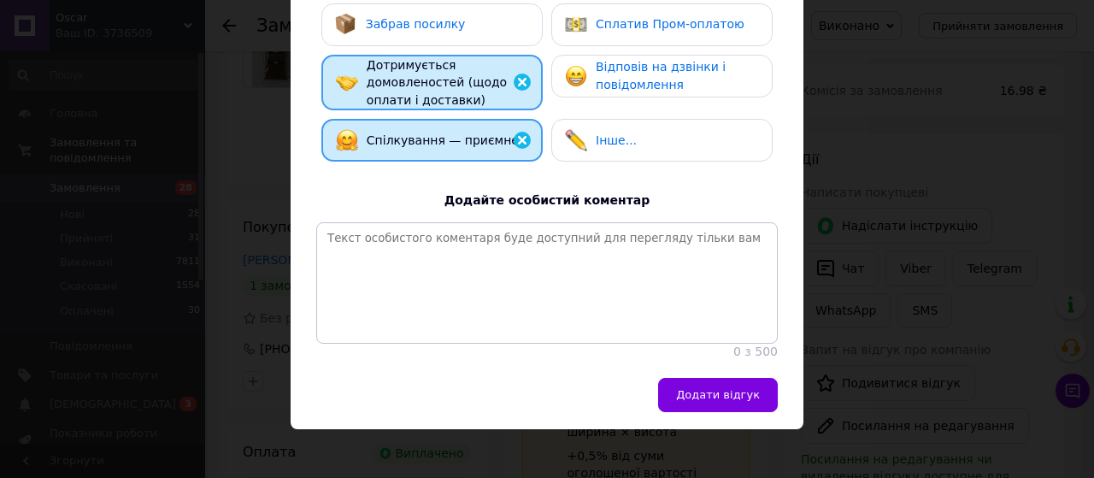
click at [466, 32] on div "Забрав посилку" at bounding box center [432, 25] width 194 height 22
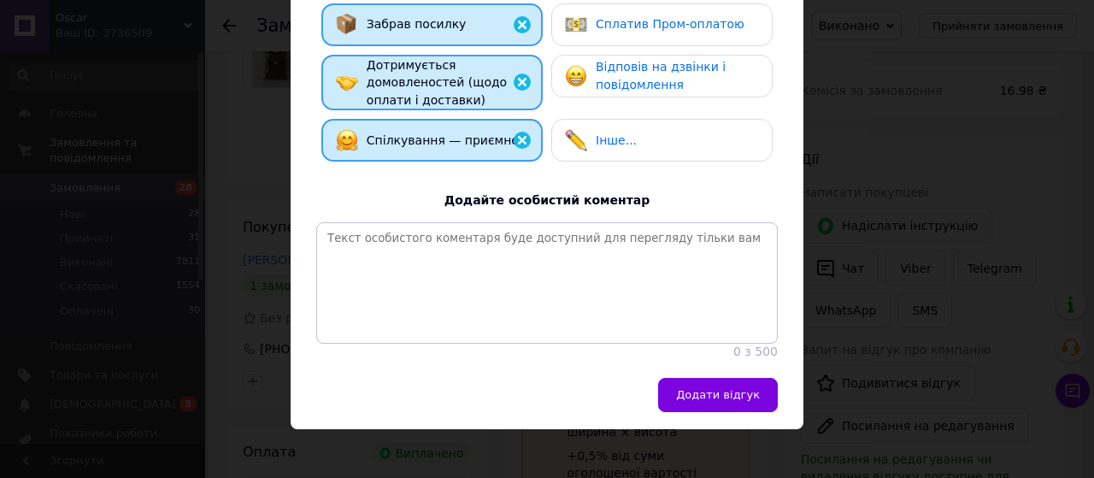
click at [636, 30] on span "Сплатив Пром-оплатою" at bounding box center [669, 24] width 149 height 14
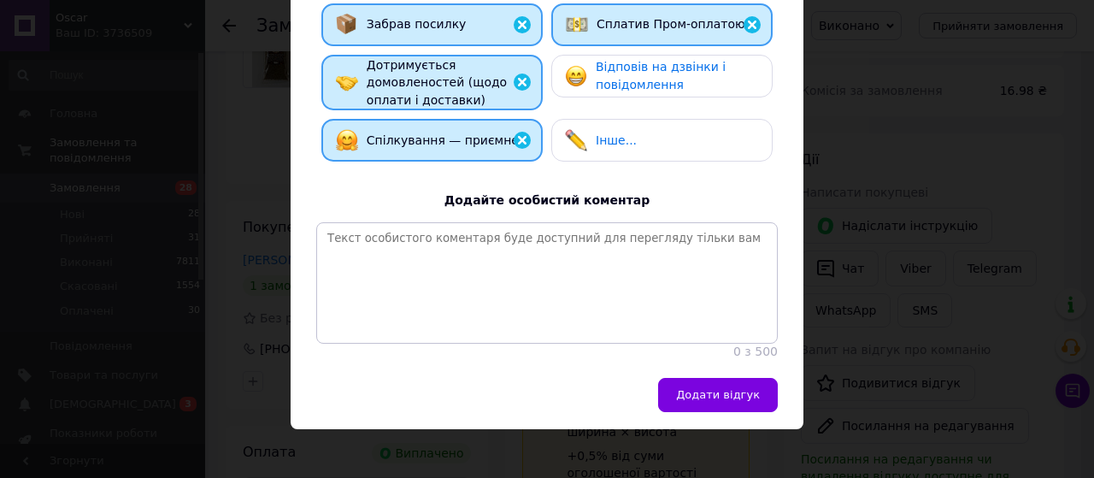
click at [649, 73] on span "Відповів на дзвінки і повідомлення" at bounding box center [660, 76] width 130 height 32
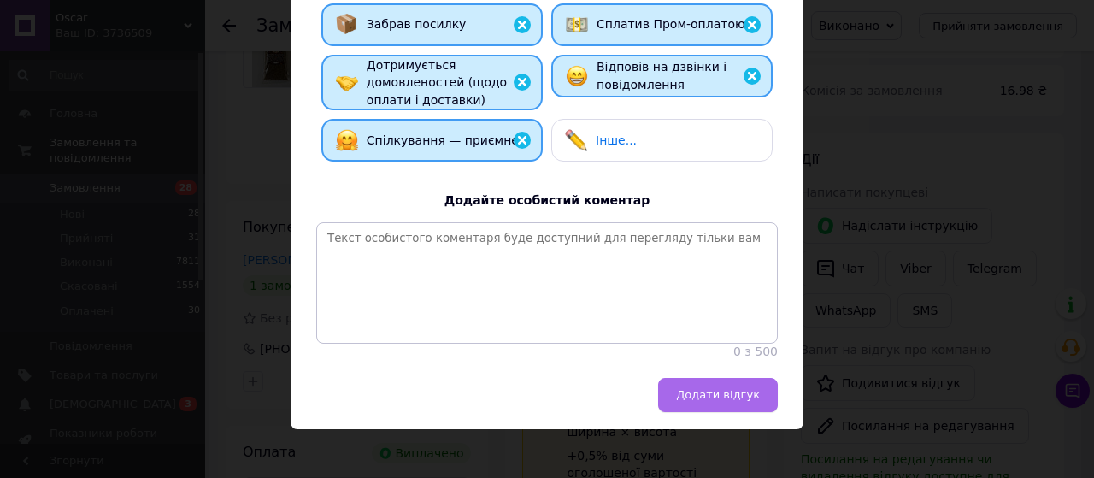
click at [721, 401] on span "Додати відгук" at bounding box center [718, 394] width 84 height 13
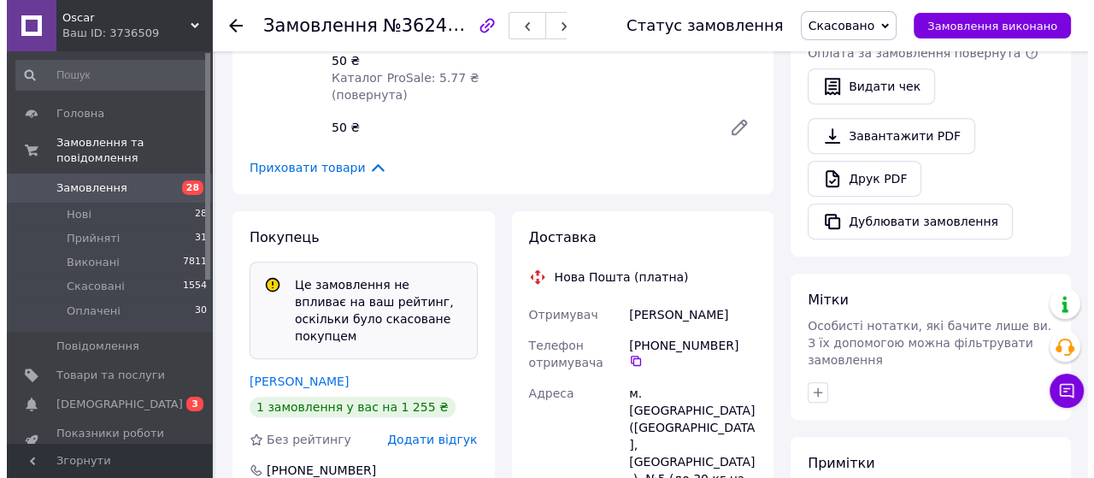
scroll to position [683, 0]
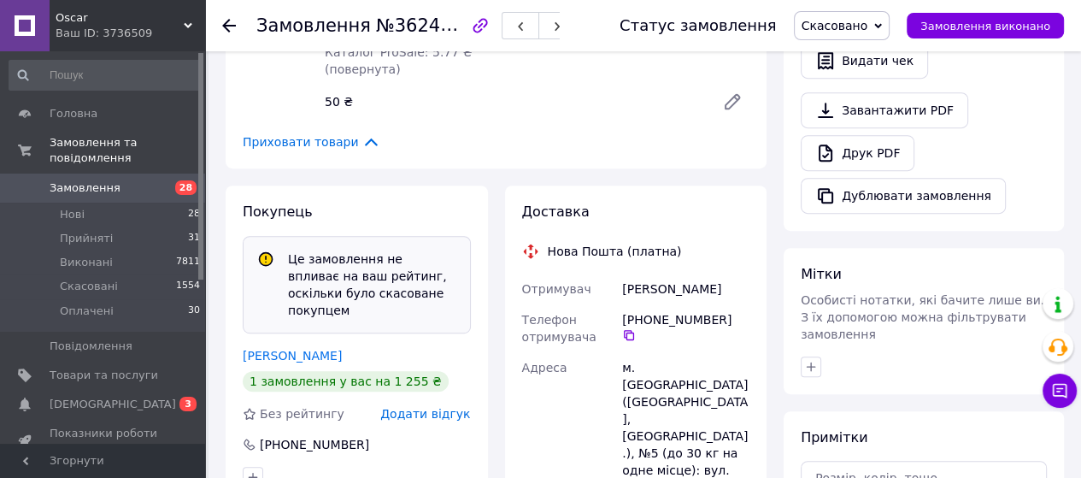
click at [414, 407] on span "Додати відгук" at bounding box center [425, 414] width 90 height 14
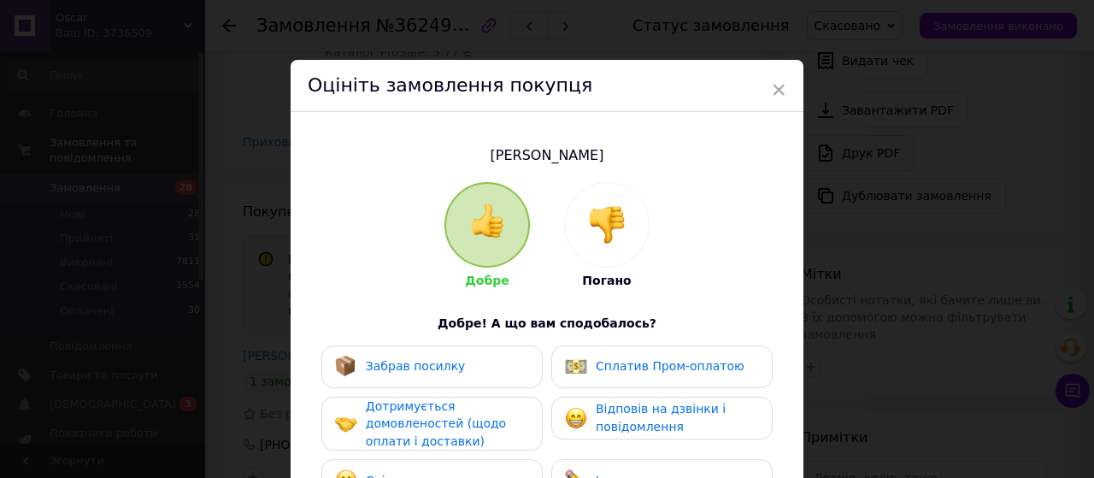
click at [459, 473] on span "Спілкування — приємне" at bounding box center [442, 480] width 152 height 14
click at [457, 430] on span "Дотримується домовленостей (щодо оплати і доставки)" at bounding box center [436, 423] width 140 height 49
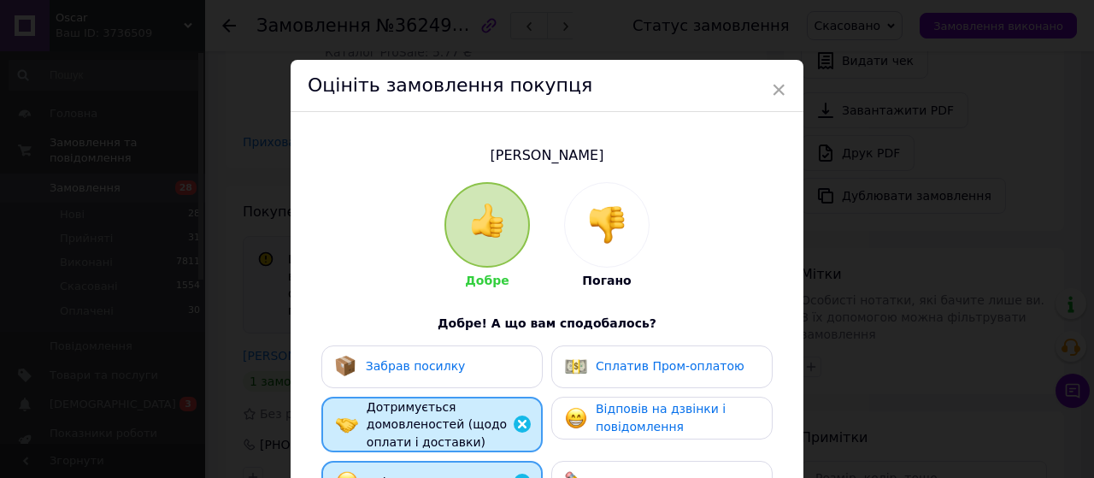
drag, startPoint x: 475, startPoint y: 368, endPoint x: 490, endPoint y: 368, distance: 14.5
click at [475, 368] on div "Забрав посилку" at bounding box center [432, 366] width 194 height 22
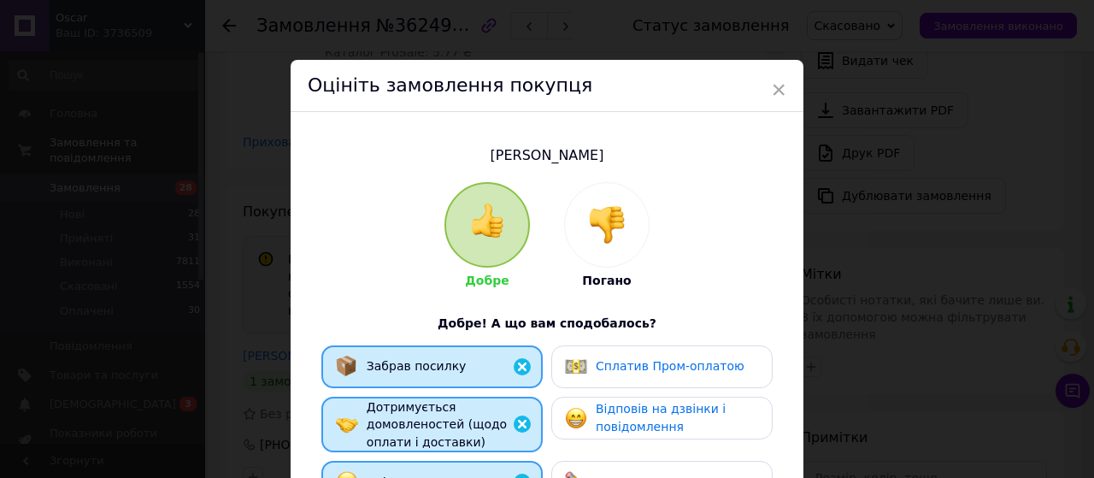
click at [631, 365] on span "Сплатив Пром-оплатою" at bounding box center [669, 366] width 149 height 14
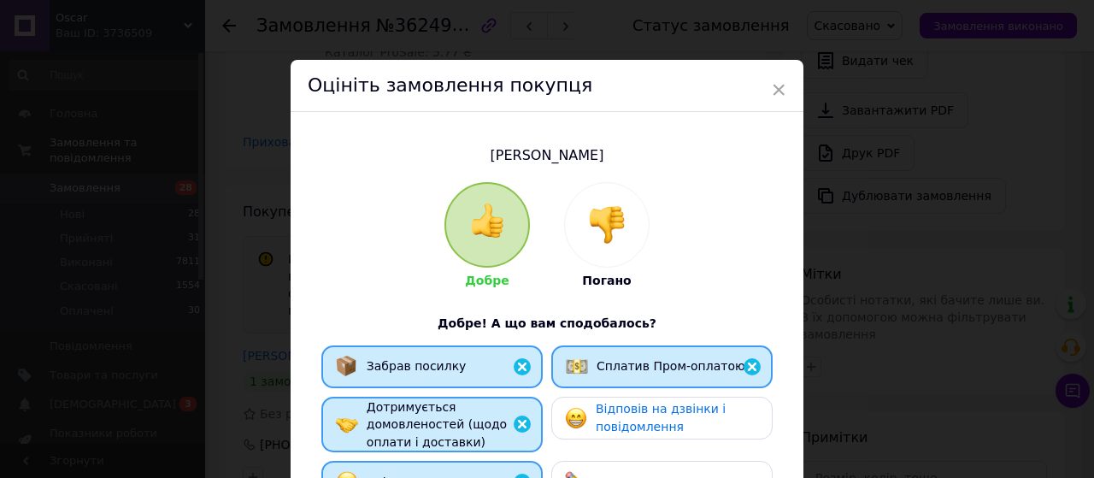
click at [624, 428] on span "Відповів на дзвінки і повідомлення" at bounding box center [660, 418] width 130 height 32
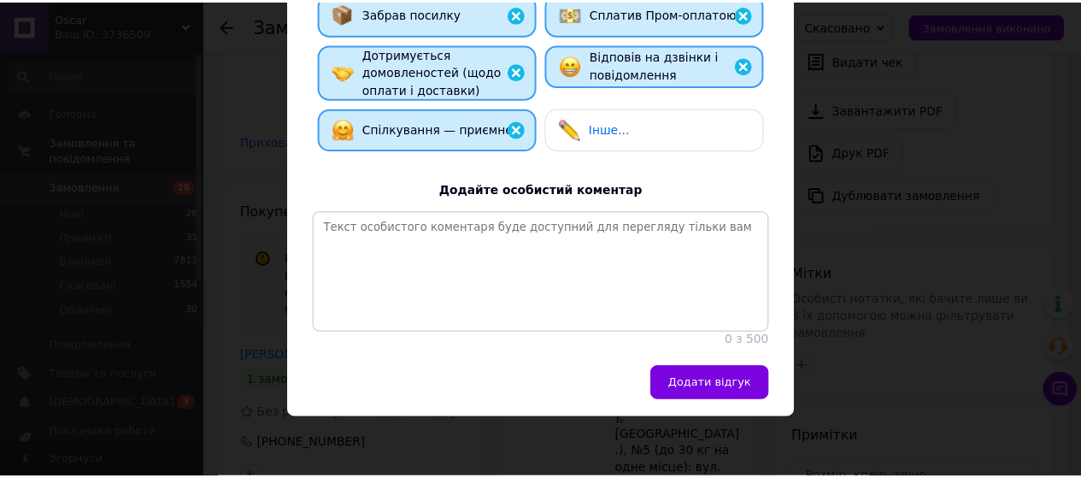
scroll to position [368, 0]
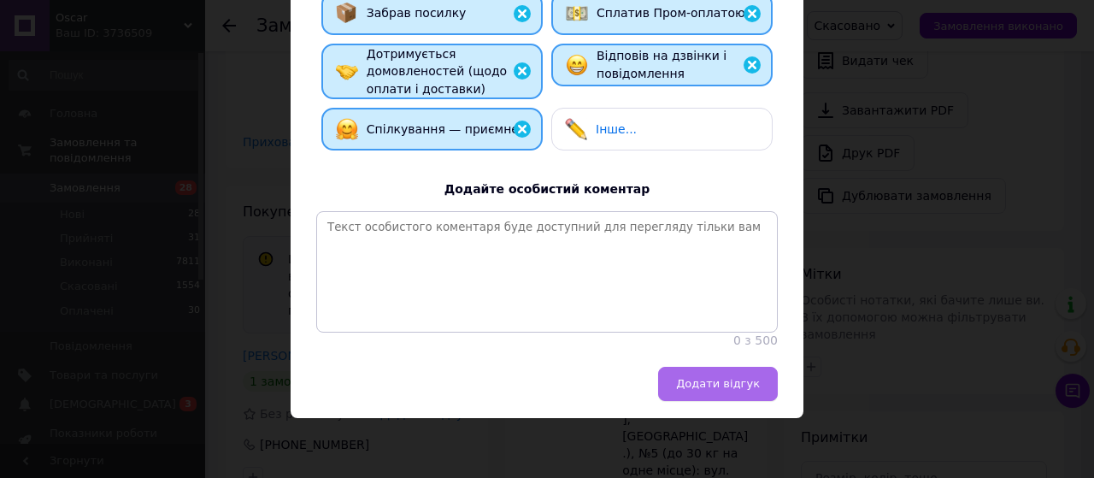
click at [719, 385] on span "Додати відгук" at bounding box center [718, 383] width 84 height 13
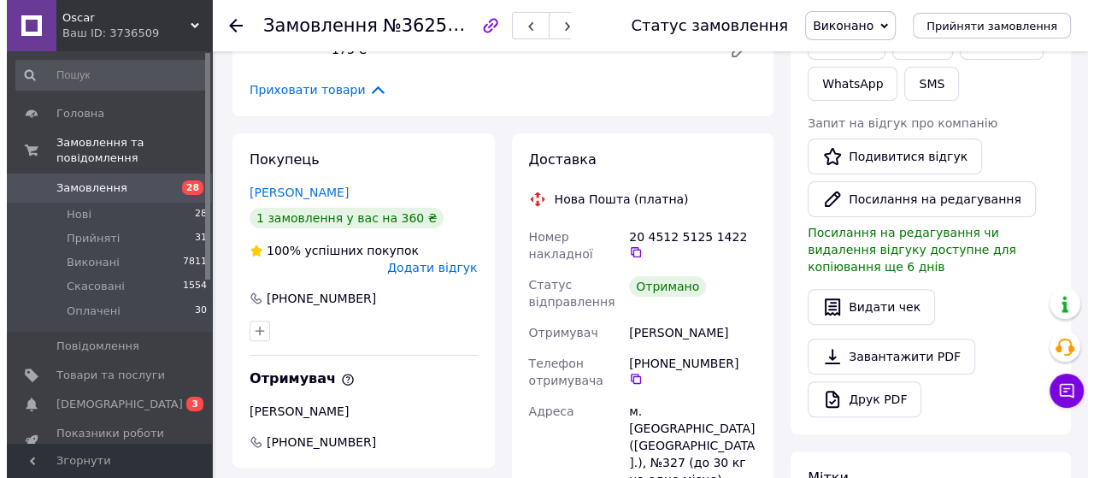
scroll to position [427, 0]
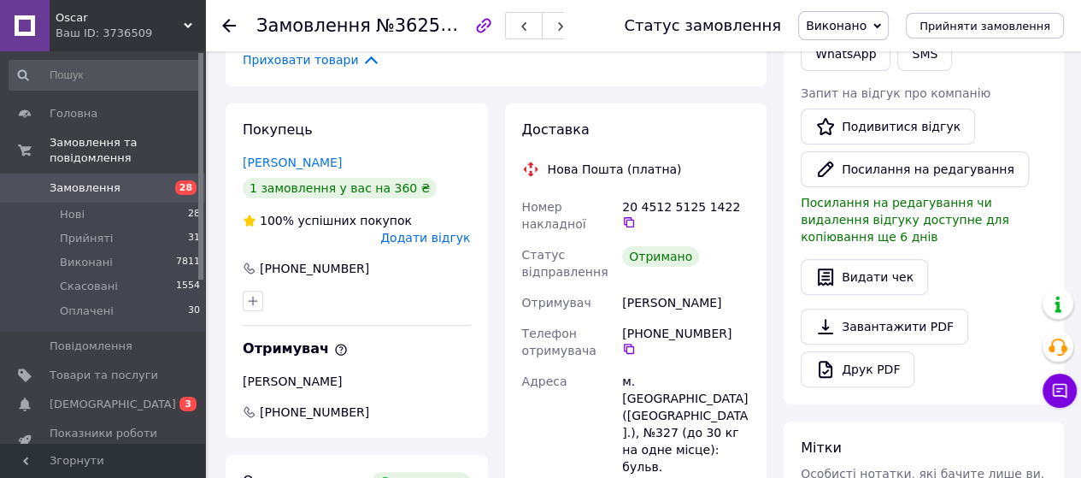
click at [417, 231] on span "Додати відгук" at bounding box center [425, 238] width 90 height 14
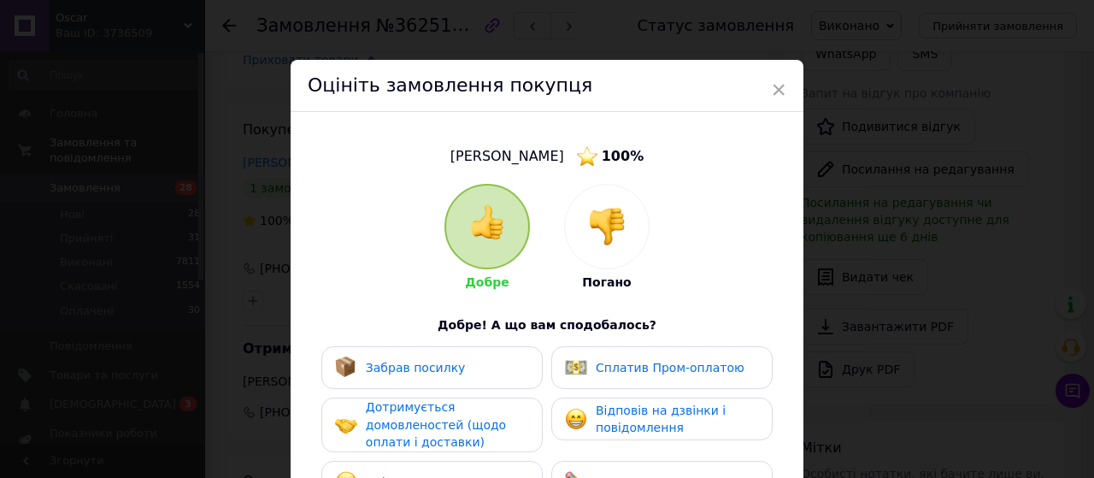
scroll to position [256, 0]
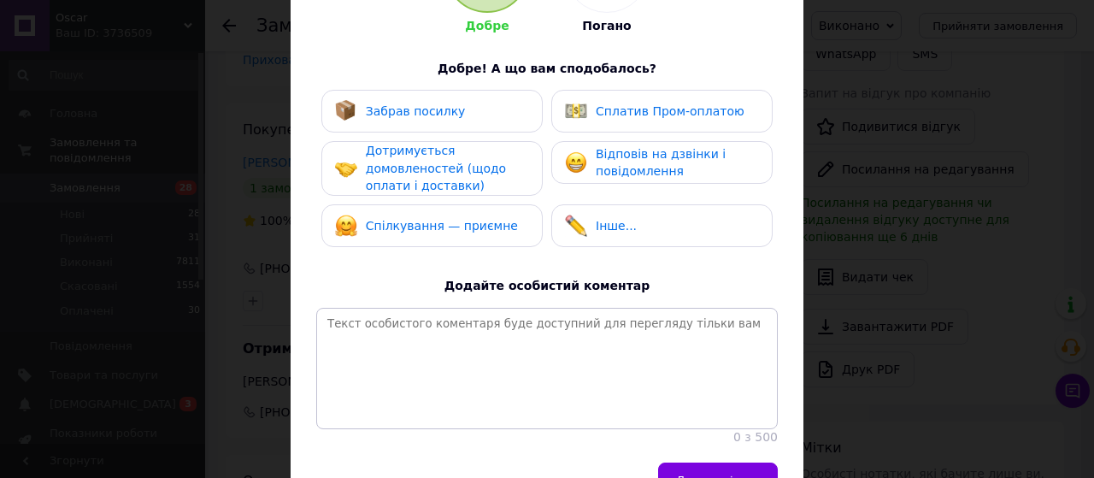
click at [425, 232] on span "Спілкування — приємне" at bounding box center [442, 226] width 152 height 14
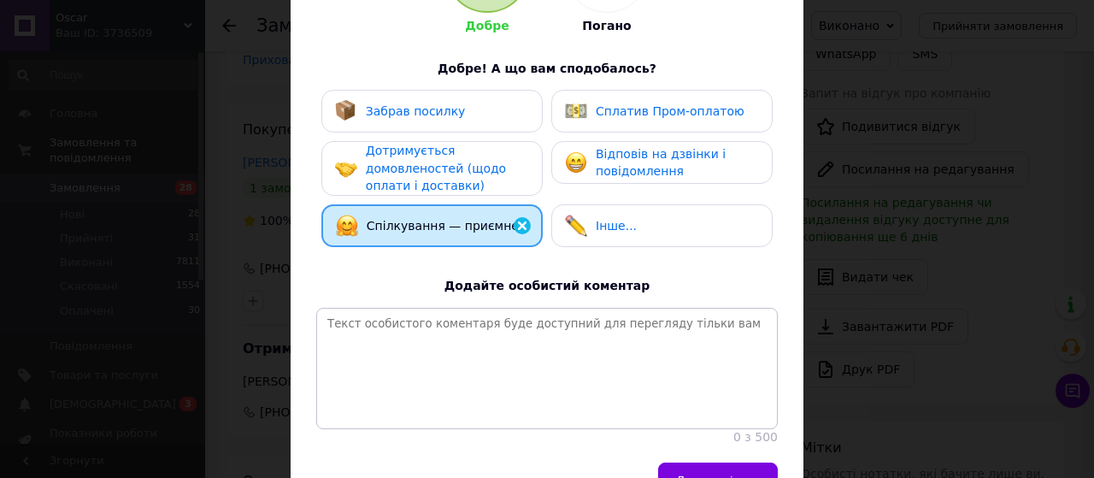
click at [421, 171] on span "Дотримується домовленостей (щодо оплати і доставки)" at bounding box center [436, 168] width 140 height 49
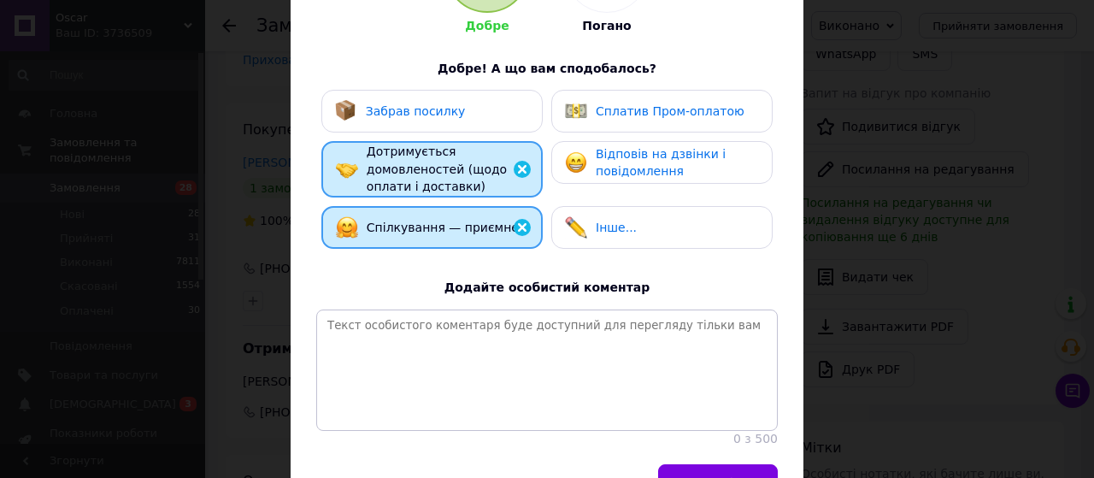
click at [420, 122] on div "Забрав посилку" at bounding box center [431, 111] width 221 height 43
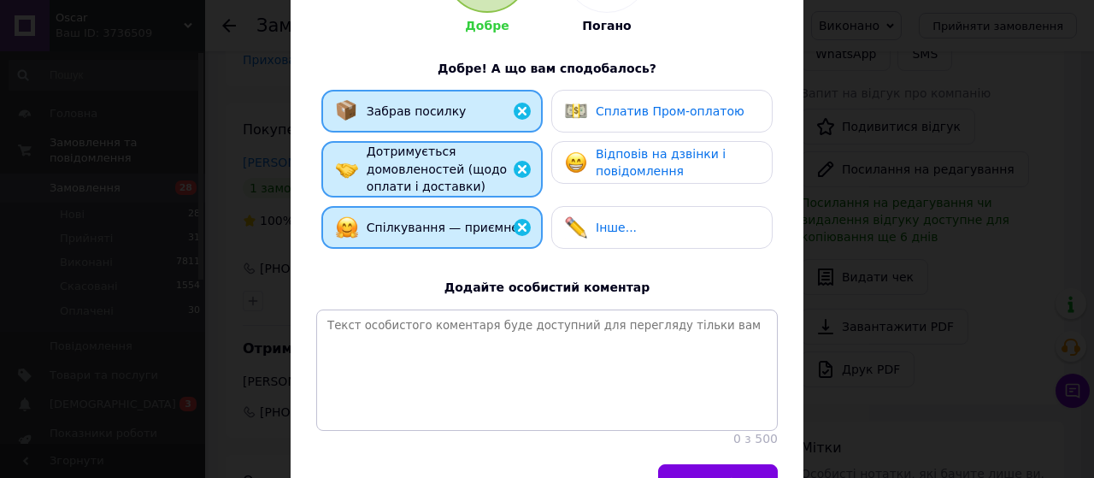
click at [646, 117] on span "Сплатив Пром-оплатою" at bounding box center [669, 111] width 149 height 14
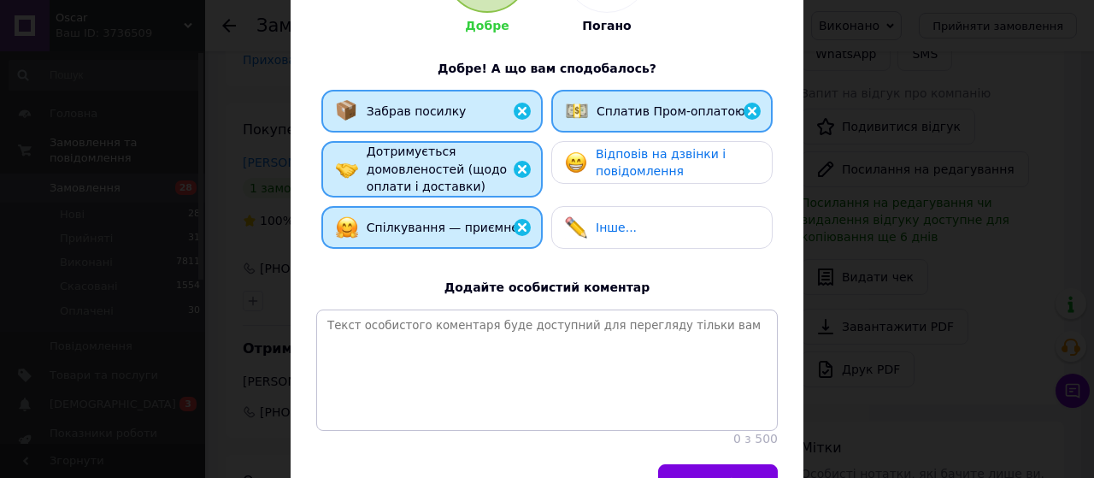
click at [650, 166] on span "Відповів на дзвінки і повідомлення" at bounding box center [660, 163] width 130 height 32
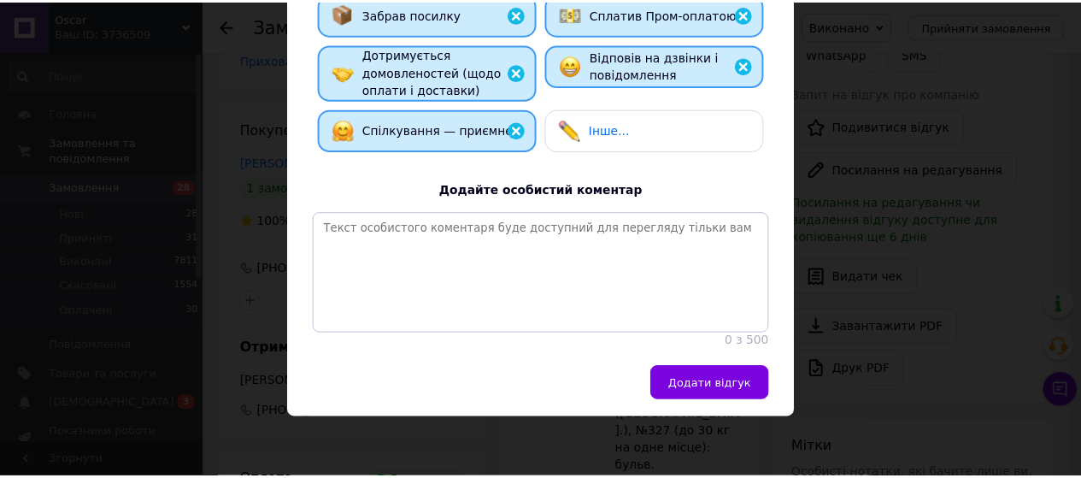
scroll to position [369, 0]
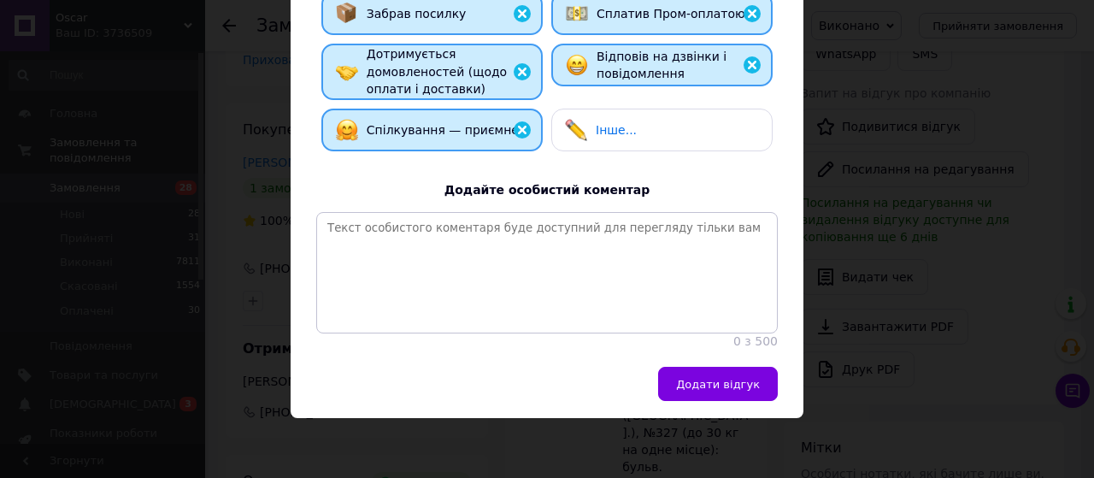
click at [731, 387] on span "Додати відгук" at bounding box center [718, 384] width 84 height 13
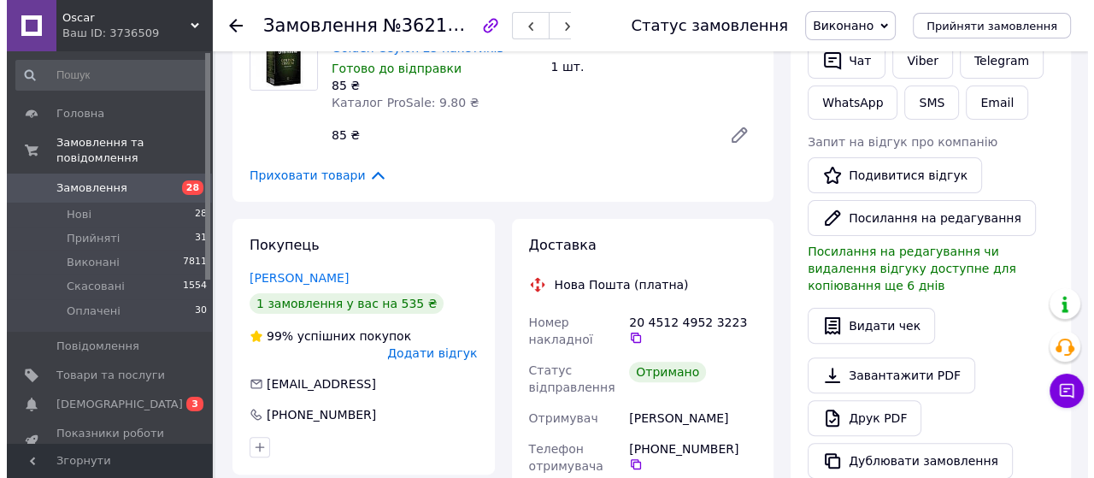
scroll to position [513, 0]
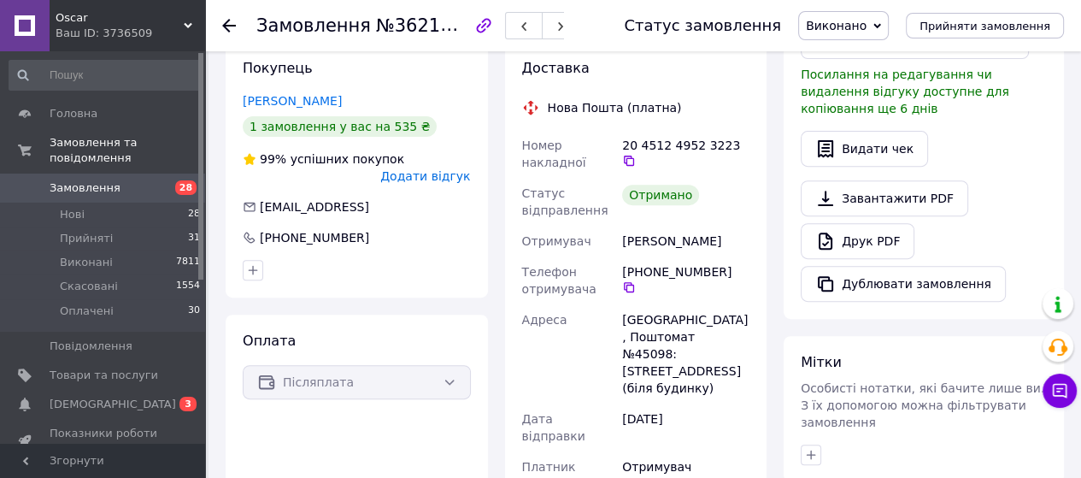
click at [431, 169] on span "Додати відгук" at bounding box center [425, 176] width 90 height 14
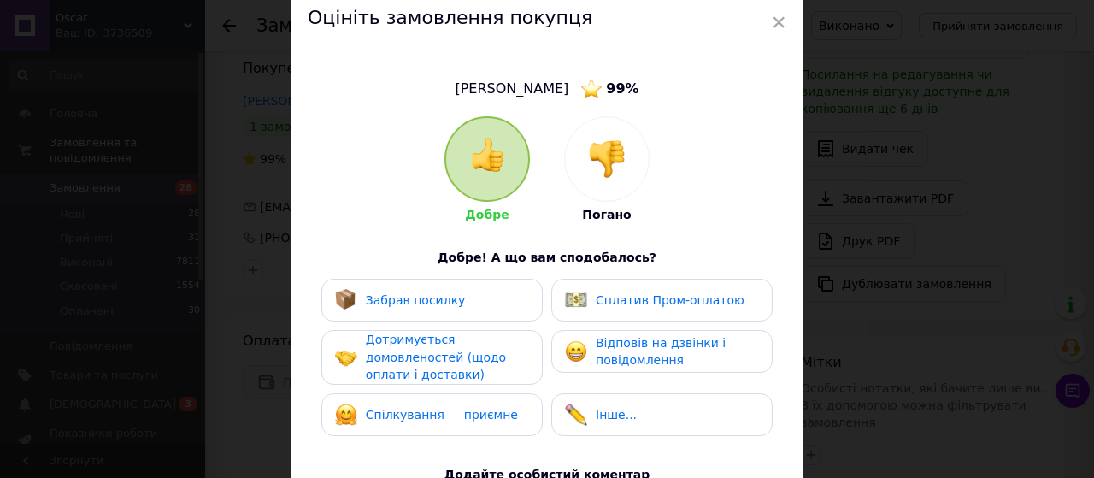
scroll to position [256, 0]
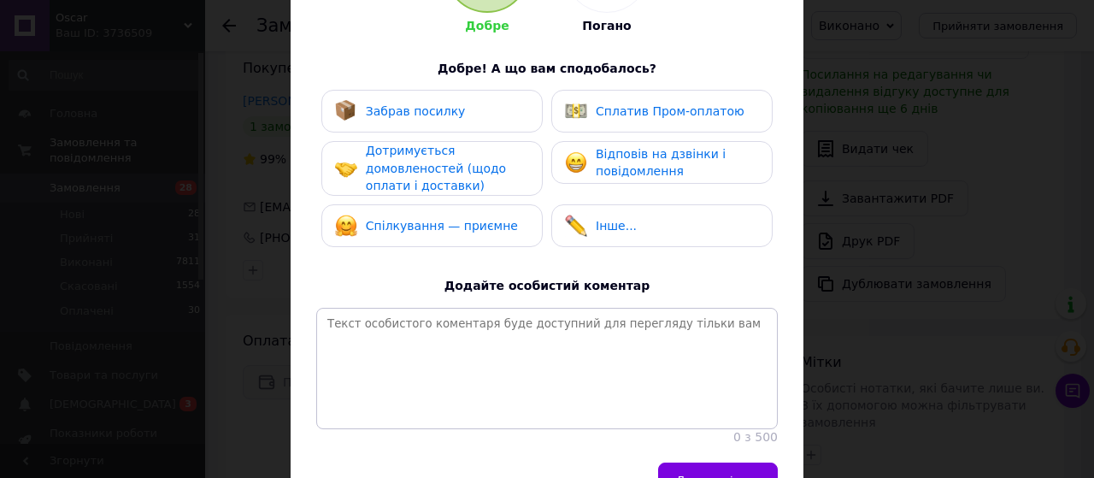
click at [431, 226] on span "Спілкування — приємне" at bounding box center [442, 226] width 152 height 14
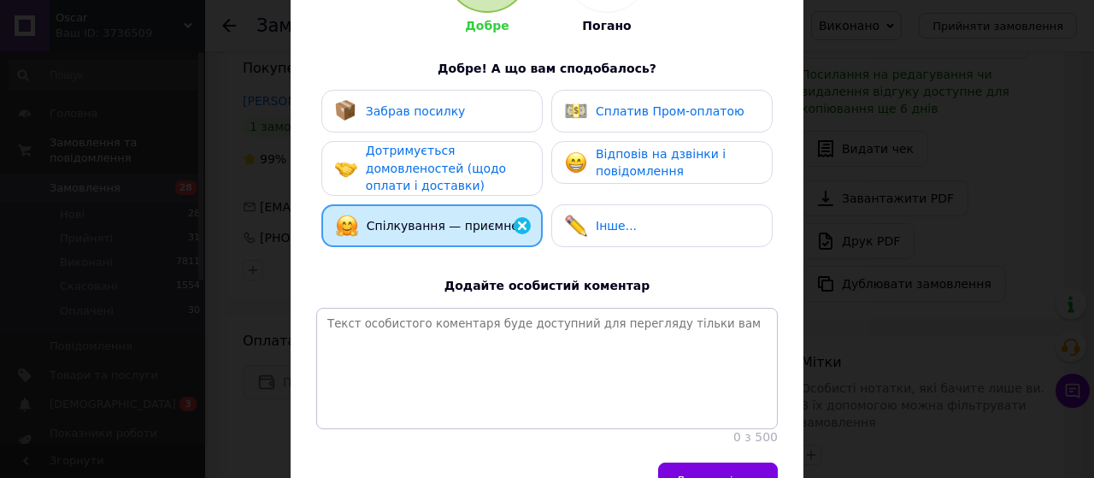
click at [425, 175] on span "Дотримується домовленостей (щодо оплати і доставки)" at bounding box center [436, 168] width 140 height 49
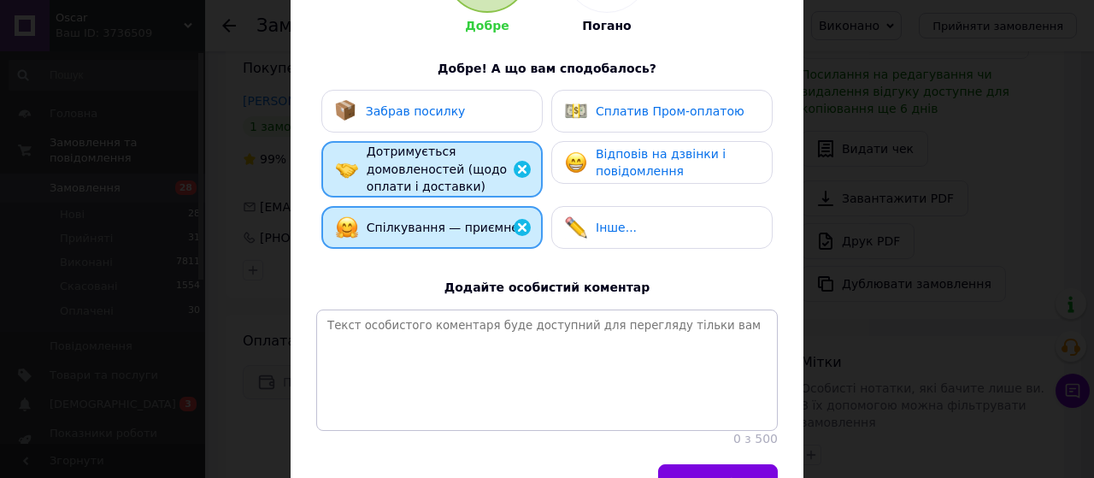
click at [432, 115] on span "Забрав посилку" at bounding box center [416, 111] width 100 height 14
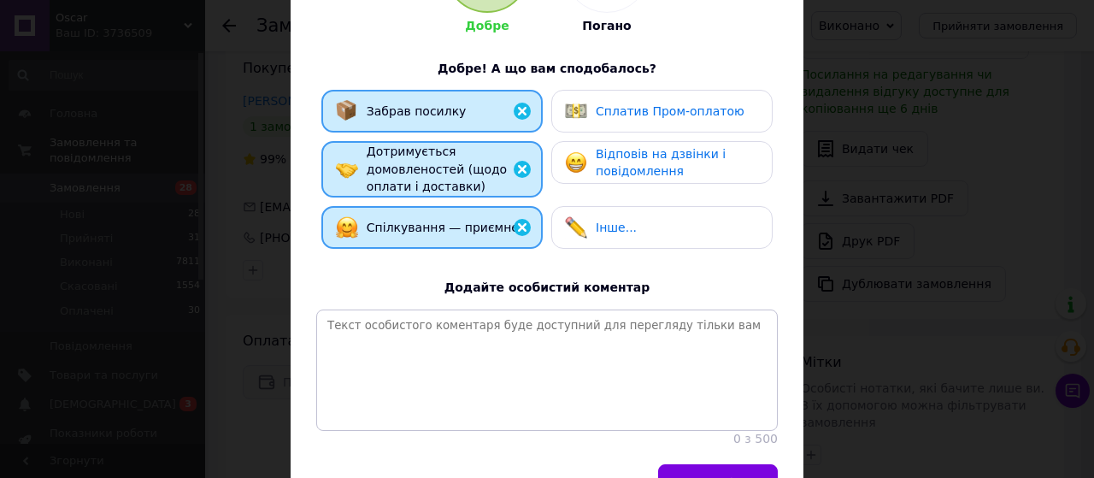
click at [677, 116] on span "Сплатив Пром-оплатою" at bounding box center [669, 111] width 149 height 14
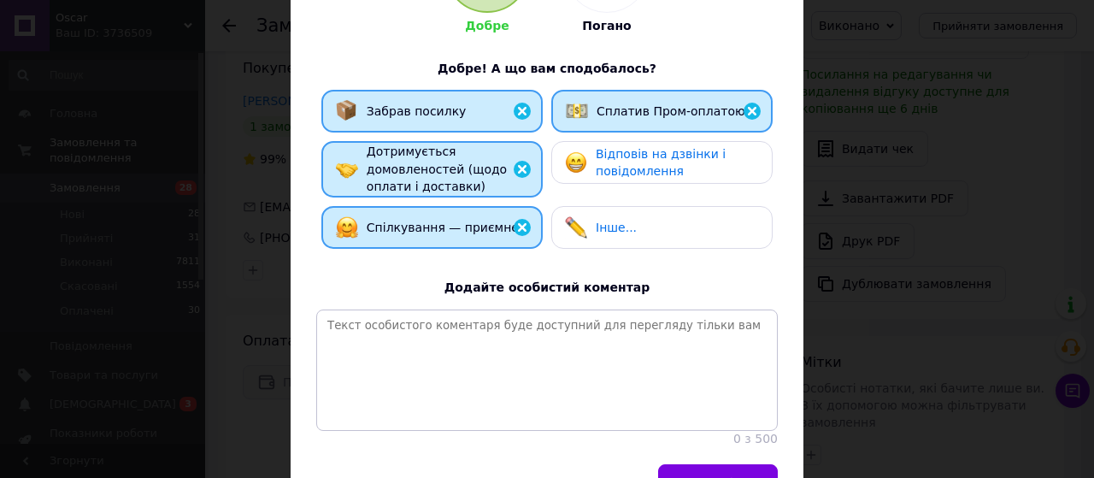
click at [666, 160] on span "Відповів на дзвінки і повідомлення" at bounding box center [660, 163] width 130 height 32
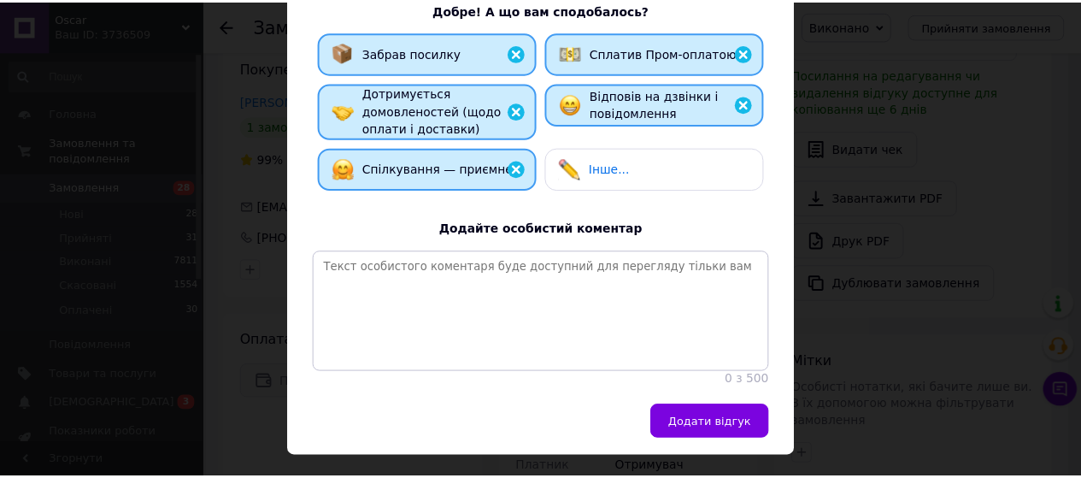
scroll to position [369, 0]
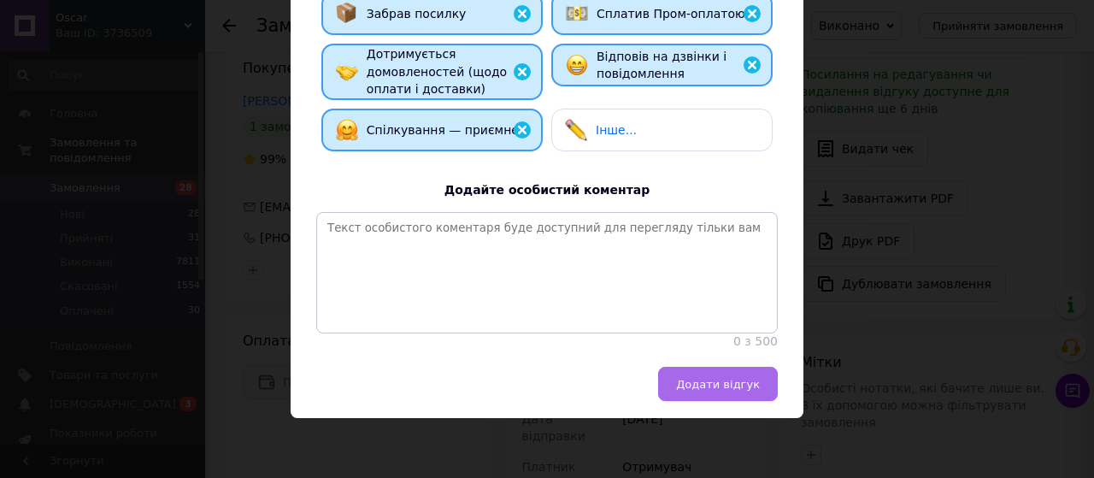
click at [718, 390] on span "Додати відгук" at bounding box center [718, 384] width 84 height 13
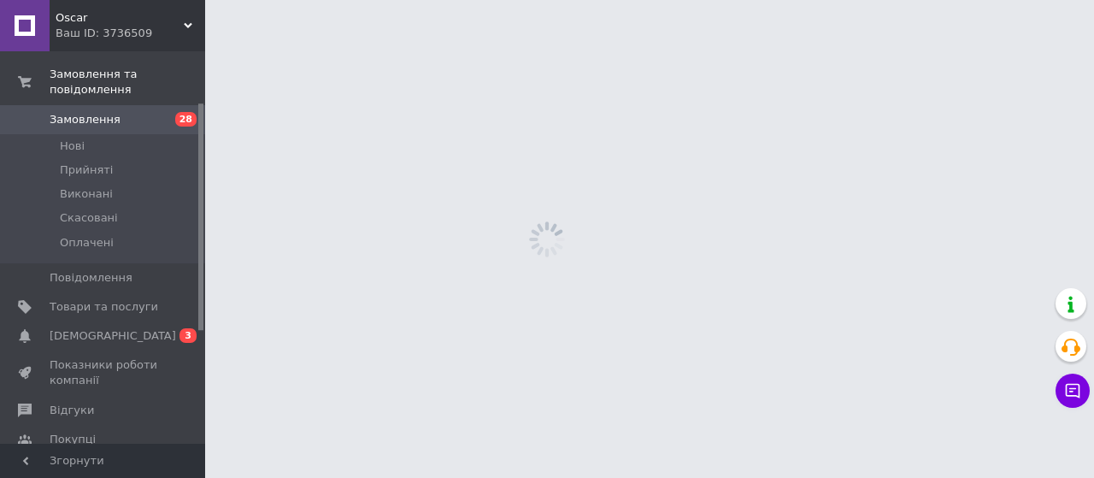
scroll to position [171, 0]
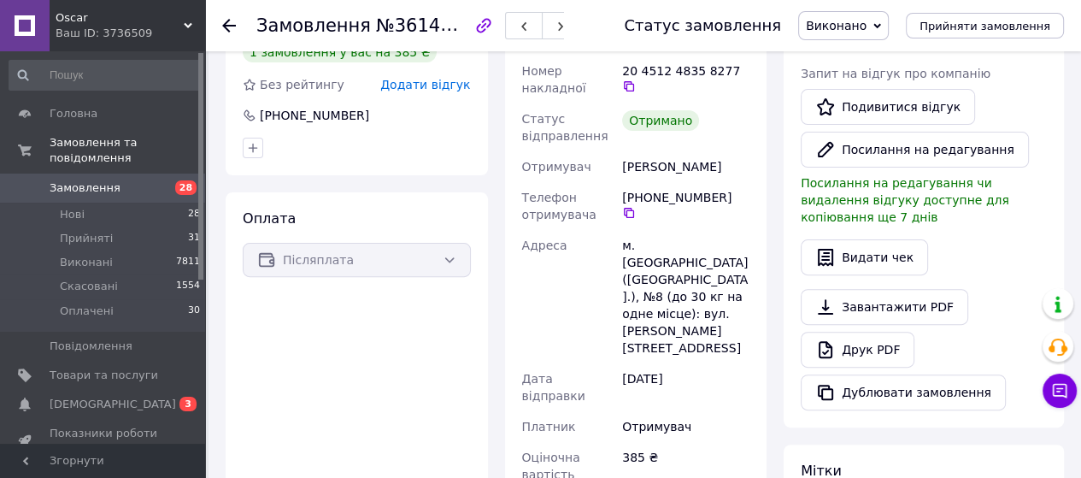
scroll to position [342, 0]
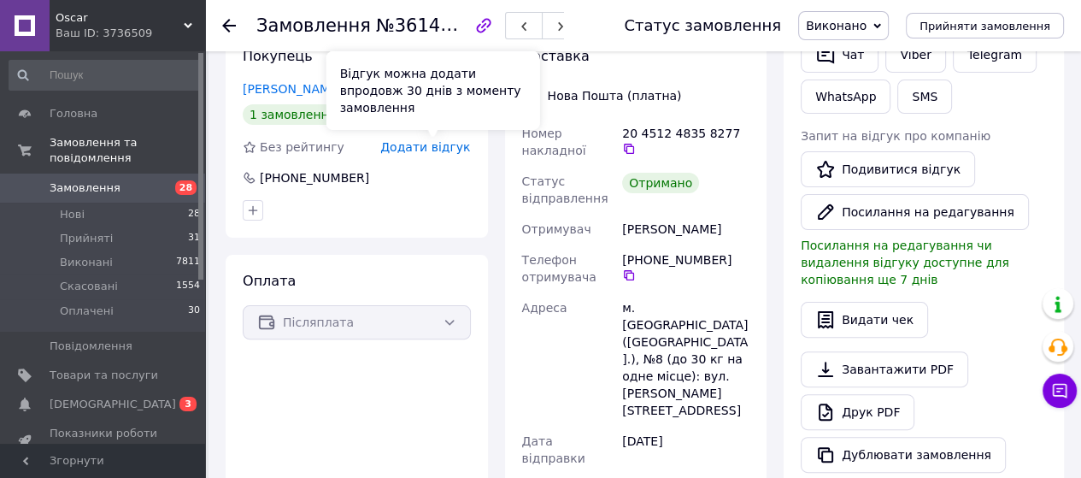
click at [430, 144] on span "Додати відгук" at bounding box center [425, 147] width 90 height 14
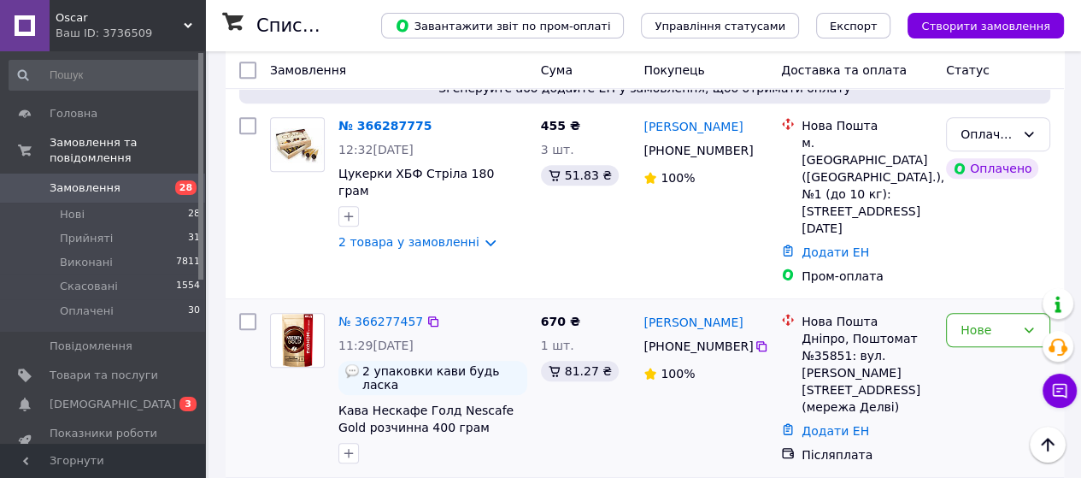
scroll to position [1025, 0]
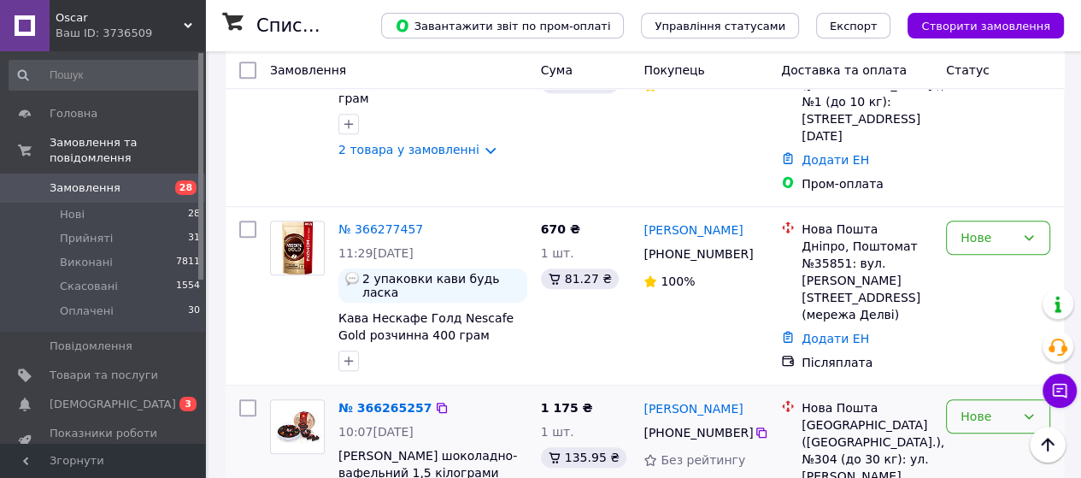
click at [1025, 413] on icon at bounding box center [1028, 415] width 9 height 5
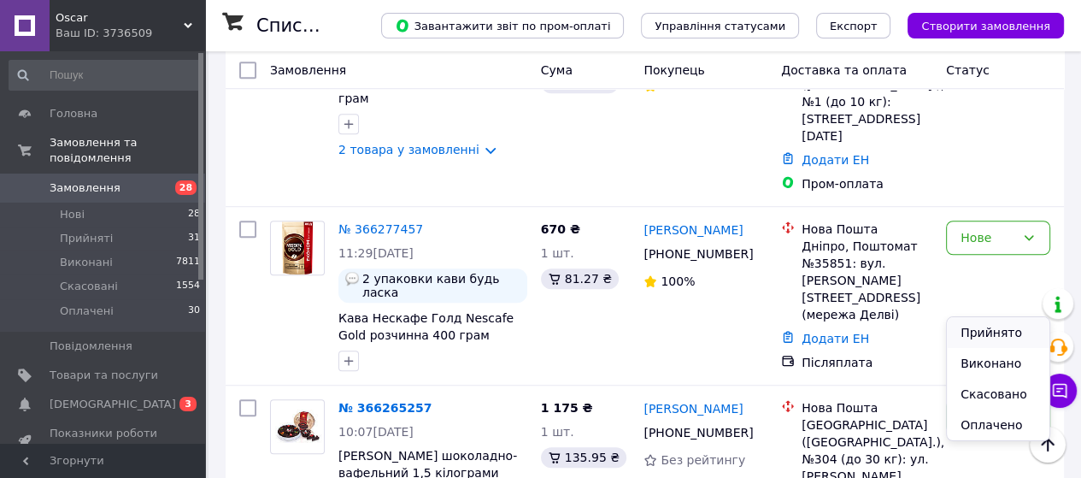
click at [982, 334] on li "Прийнято" at bounding box center [998, 332] width 103 height 31
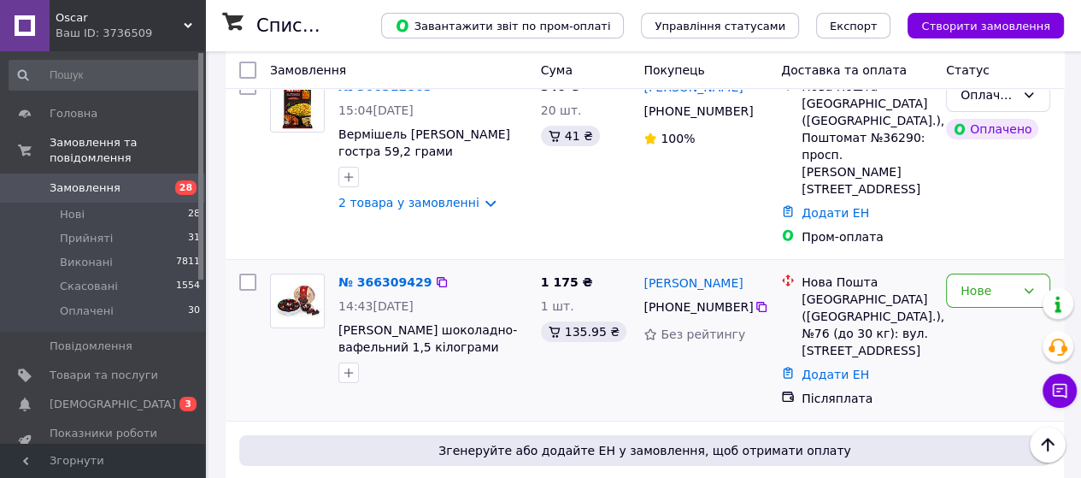
scroll to position [171, 0]
